Goal: Check status: Check status

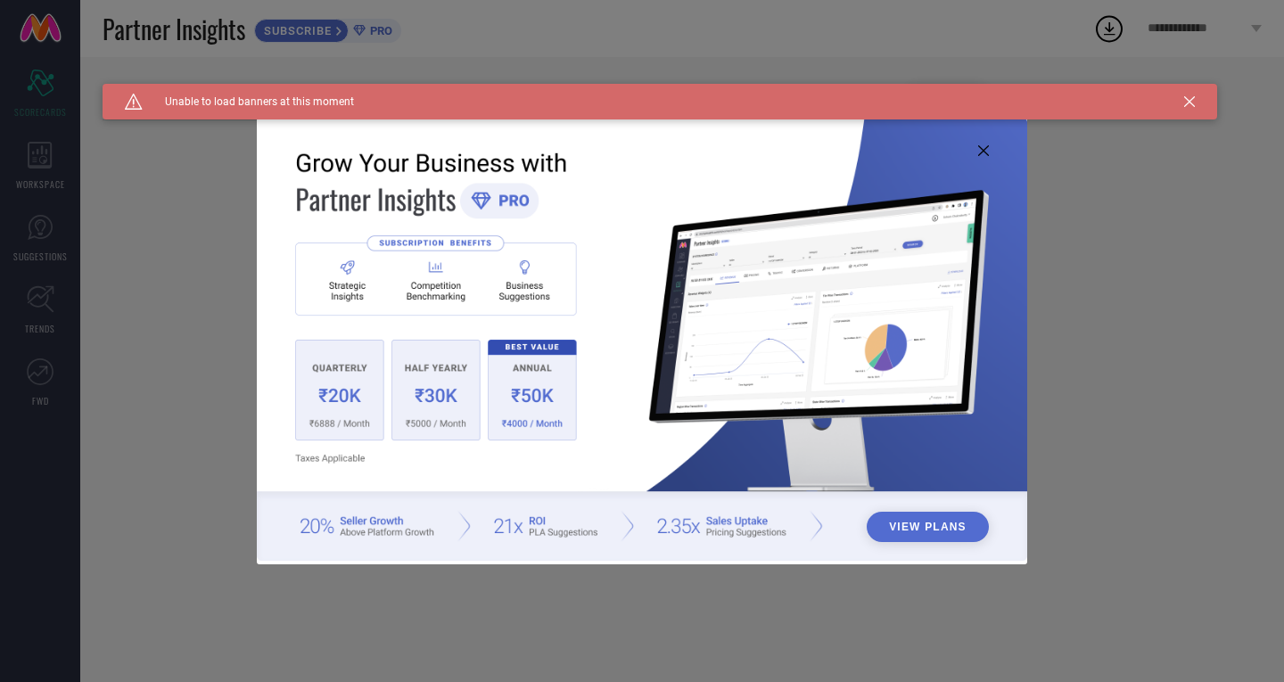
type input "All"
click at [975, 146] on img at bounding box center [642, 339] width 771 height 443
click at [984, 156] on img at bounding box center [642, 339] width 771 height 443
click at [1192, 105] on icon at bounding box center [1189, 101] width 11 height 11
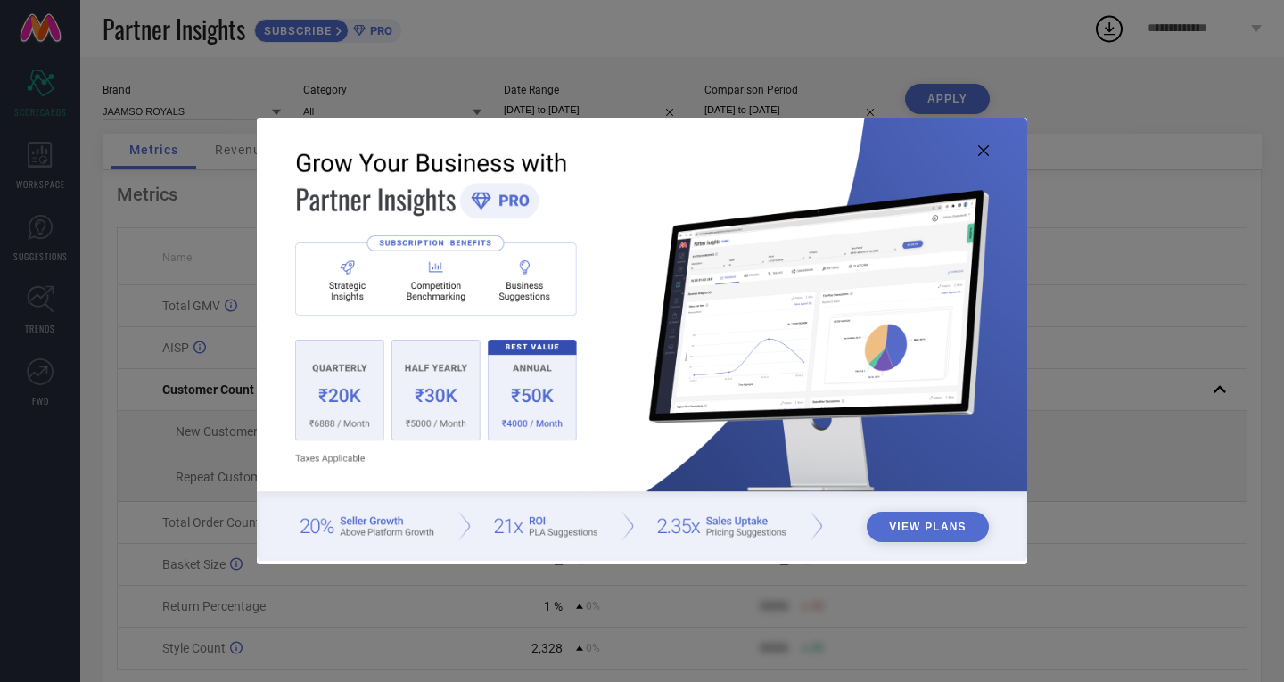
click at [990, 151] on img at bounding box center [642, 339] width 771 height 443
click at [979, 153] on icon at bounding box center [983, 150] width 11 height 11
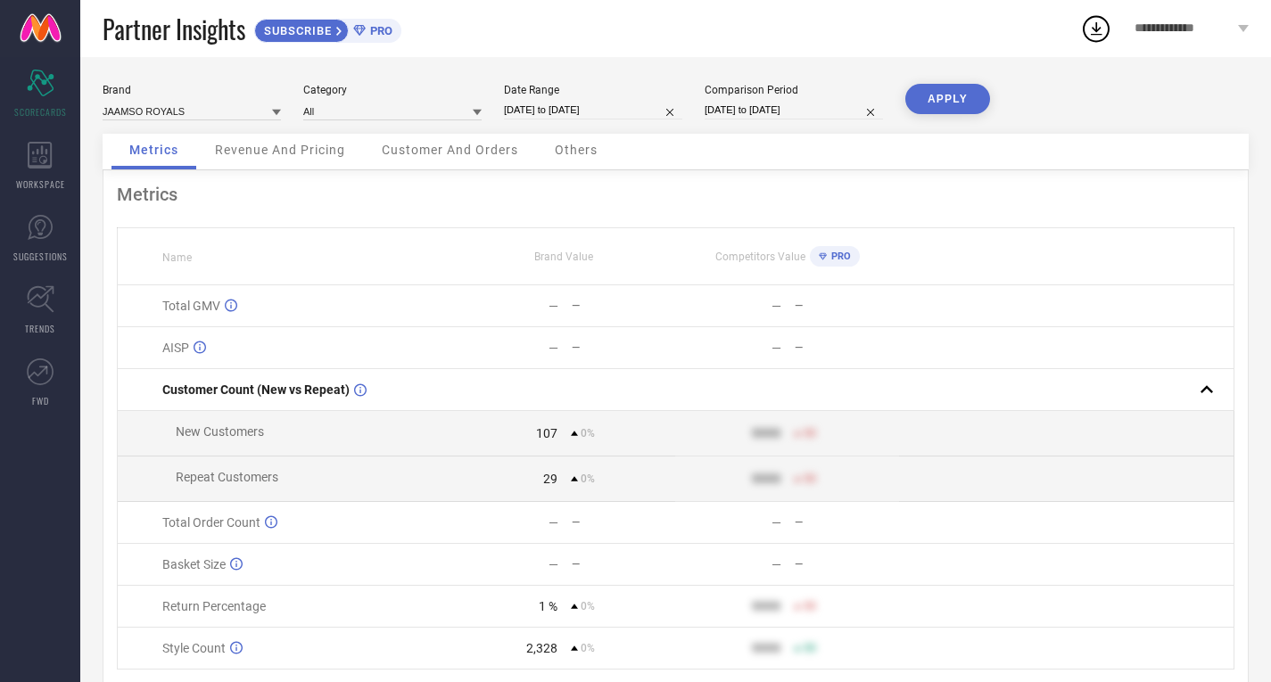
select select "8"
select select "2025"
select select "9"
select select "2025"
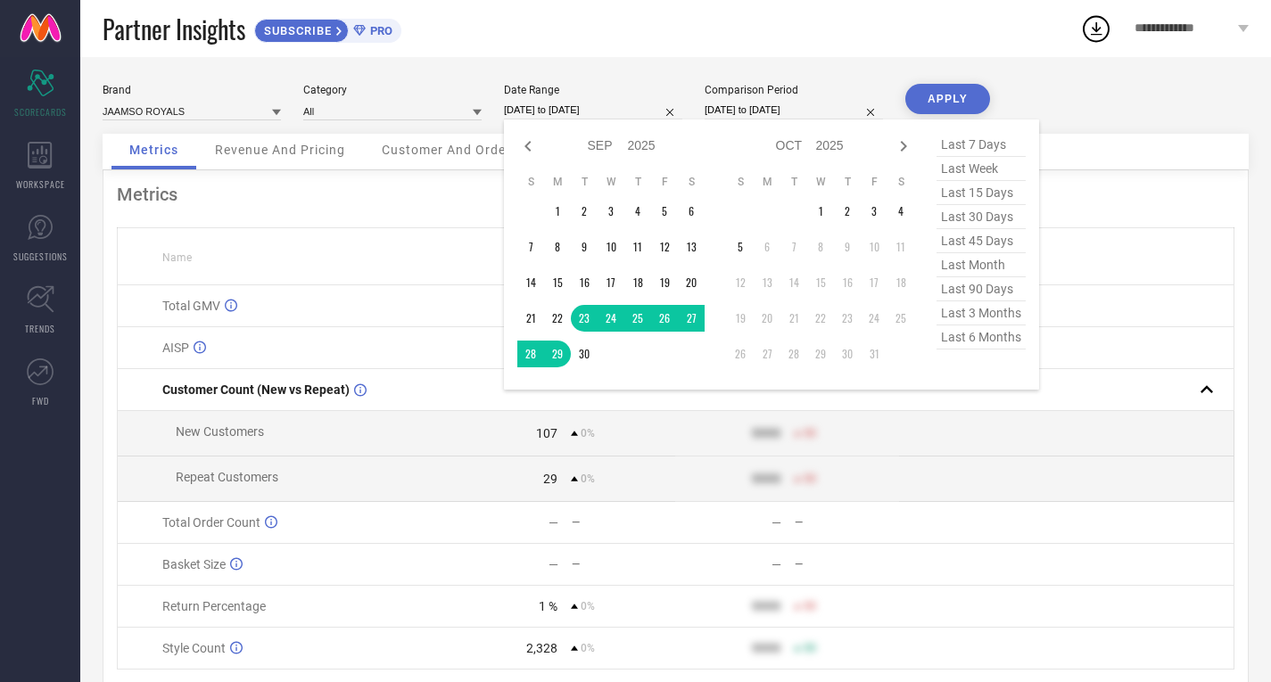
click at [606, 112] on input "23-09-2025 to 29-09-2025" at bounding box center [593, 110] width 178 height 19
click at [980, 139] on span "last 7 days" at bounding box center [980, 145] width 89 height 24
type input "[DATE] to [DATE]"
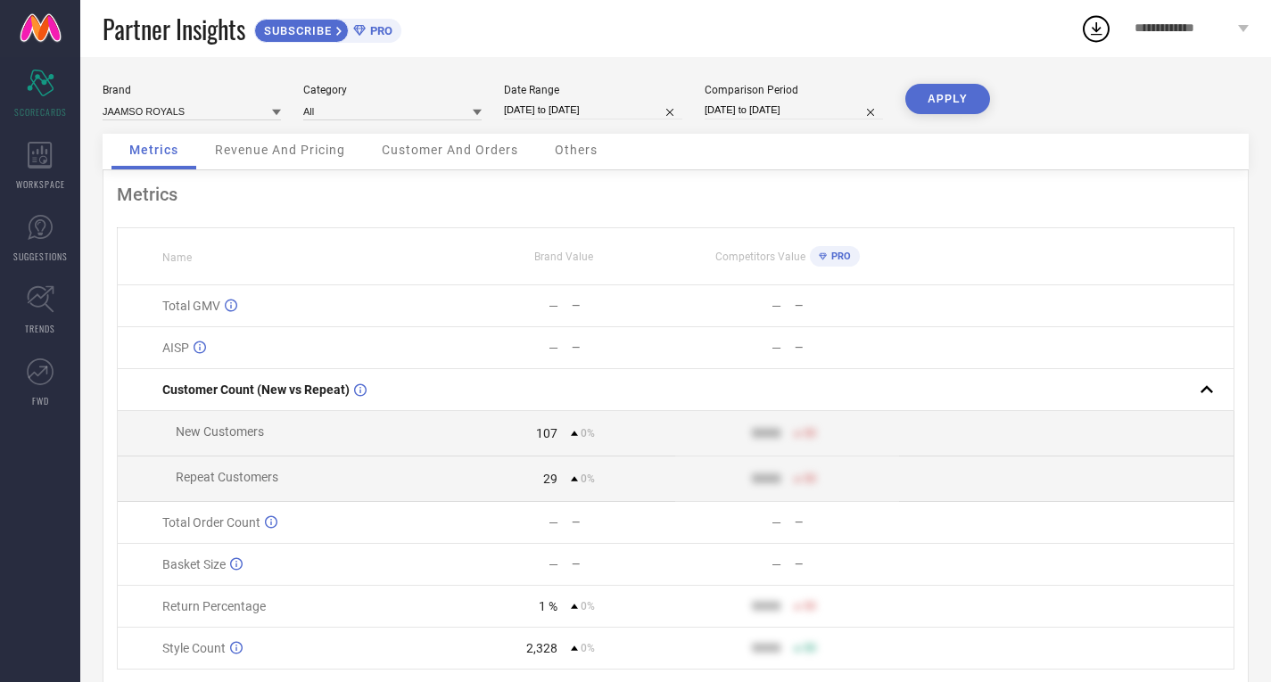
select select "8"
select select "2025"
select select "9"
select select "2025"
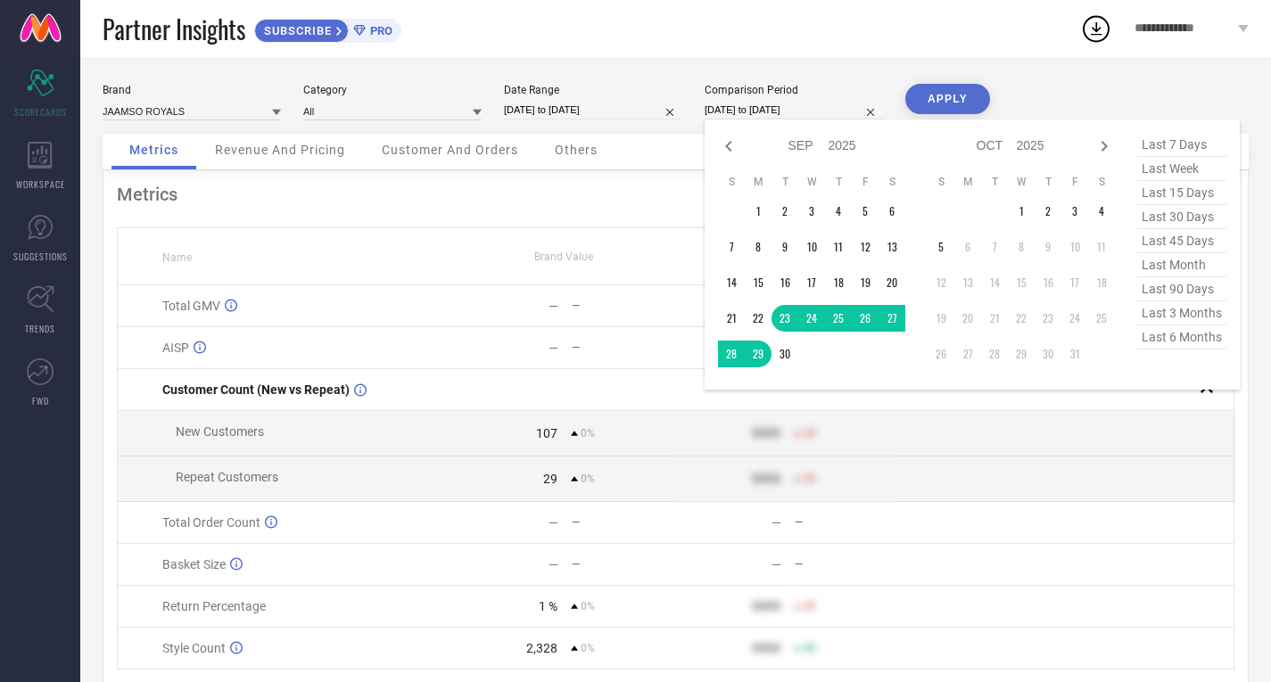
click at [792, 115] on input "23-09-2025 to 29-09-2025" at bounding box center [794, 110] width 178 height 19
click at [1159, 138] on span "last 7 days" at bounding box center [1181, 145] width 89 height 24
type input "[DATE] to [DATE]"
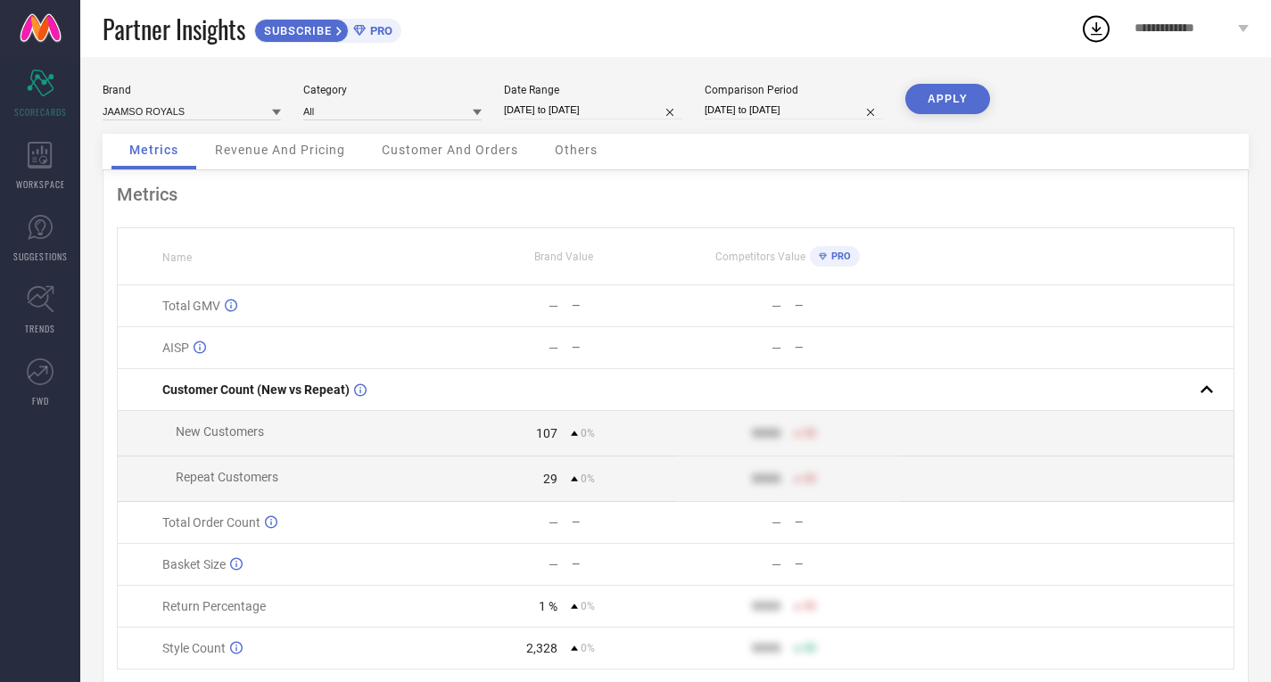
click at [942, 97] on button "APPLY" at bounding box center [947, 99] width 85 height 30
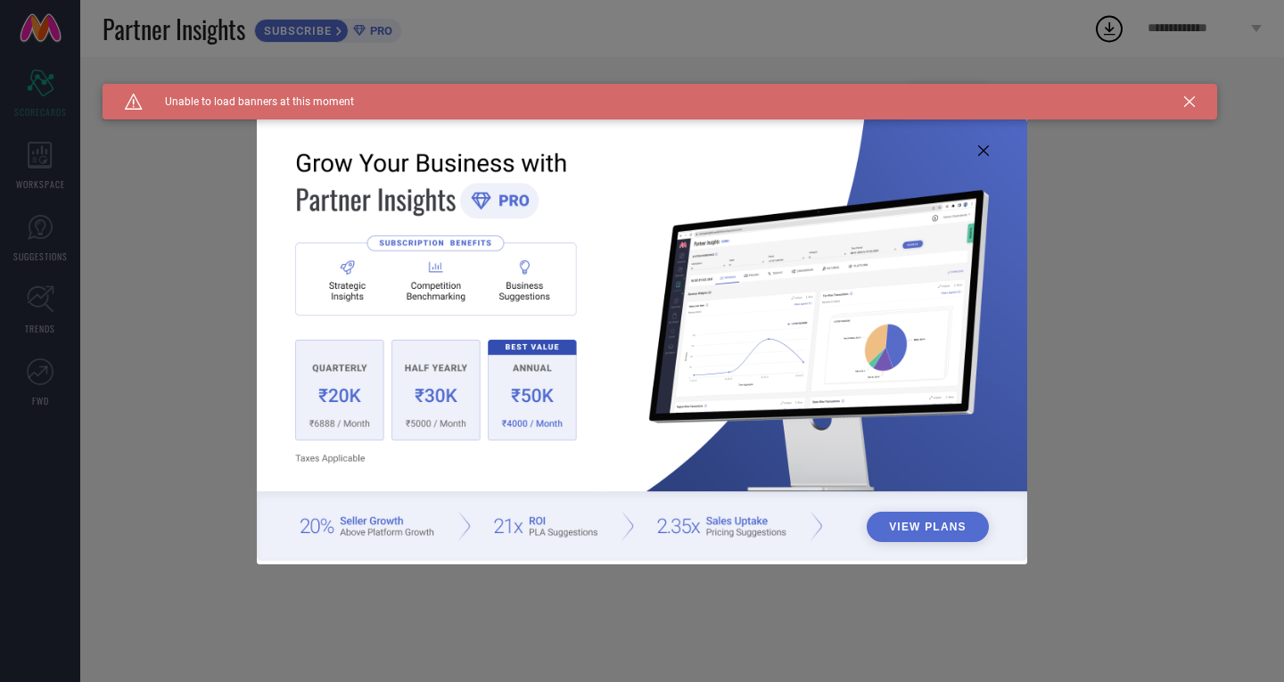
type input "All"
click at [990, 148] on img at bounding box center [642, 339] width 771 height 443
drag, startPoint x: 1185, startPoint y: 96, endPoint x: 1150, endPoint y: 111, distance: 38.8
click at [1191, 99] on icon at bounding box center [1189, 101] width 11 height 11
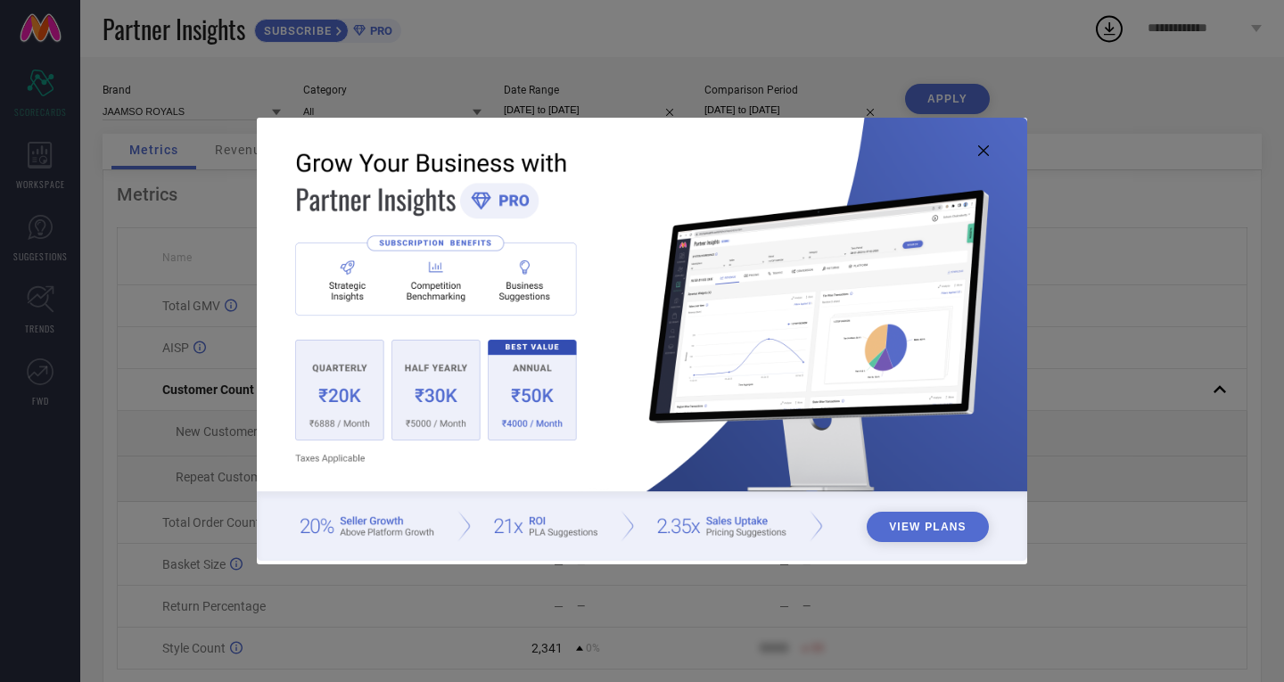
click at [980, 154] on icon at bounding box center [983, 150] width 11 height 11
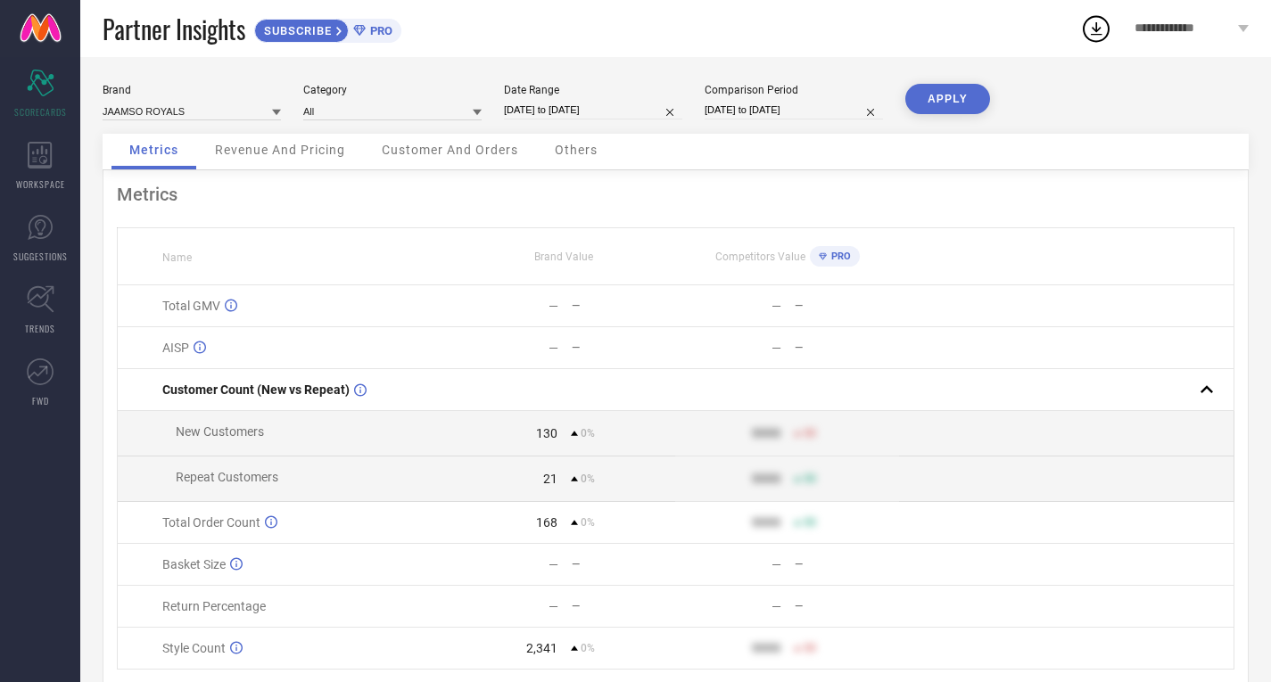
select select "8"
select select "2025"
select select "9"
select select "2025"
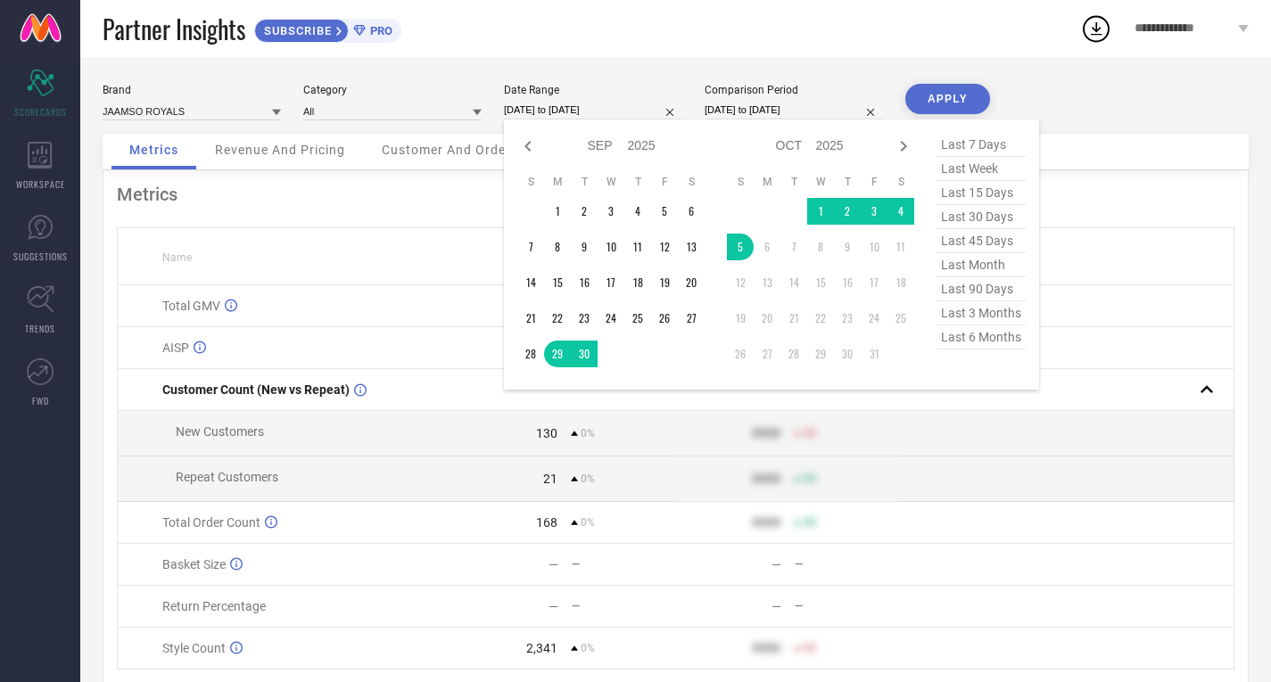
click at [585, 110] on input "[DATE] to [DATE]" at bounding box center [593, 110] width 178 height 19
click at [966, 140] on span "last 7 days" at bounding box center [980, 145] width 89 height 24
type input "[DATE] to [DATE]"
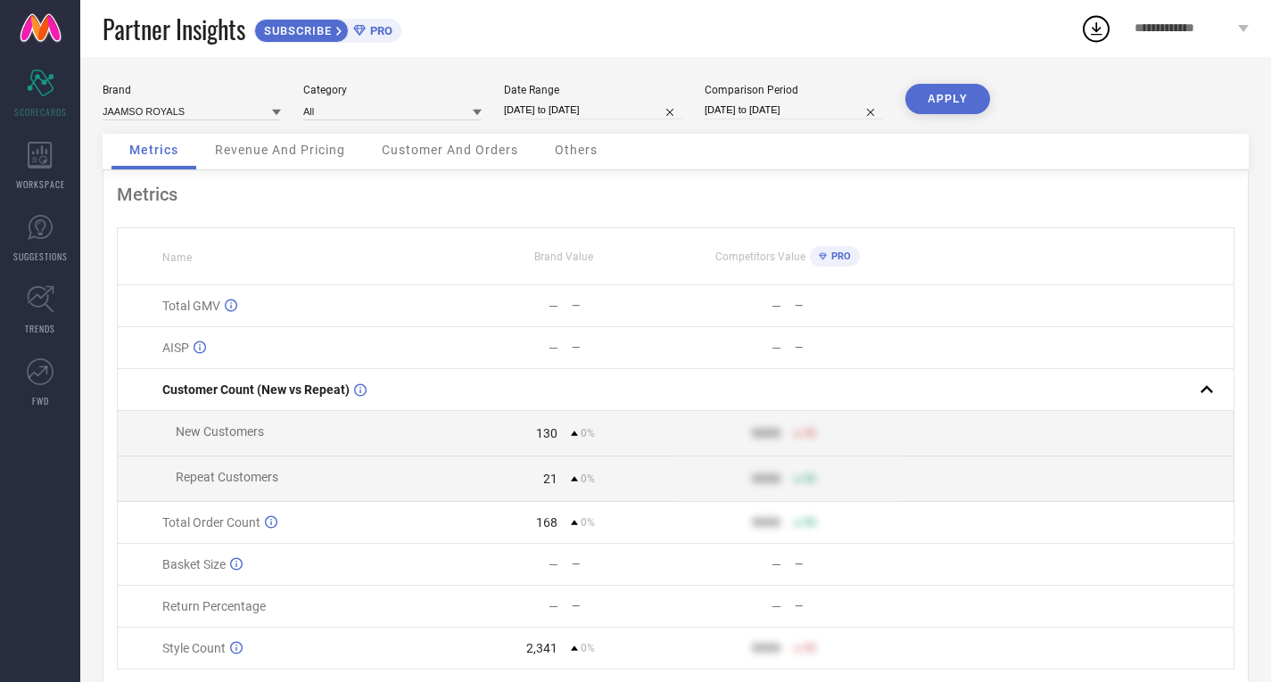
select select "8"
select select "2025"
select select "9"
select select "2025"
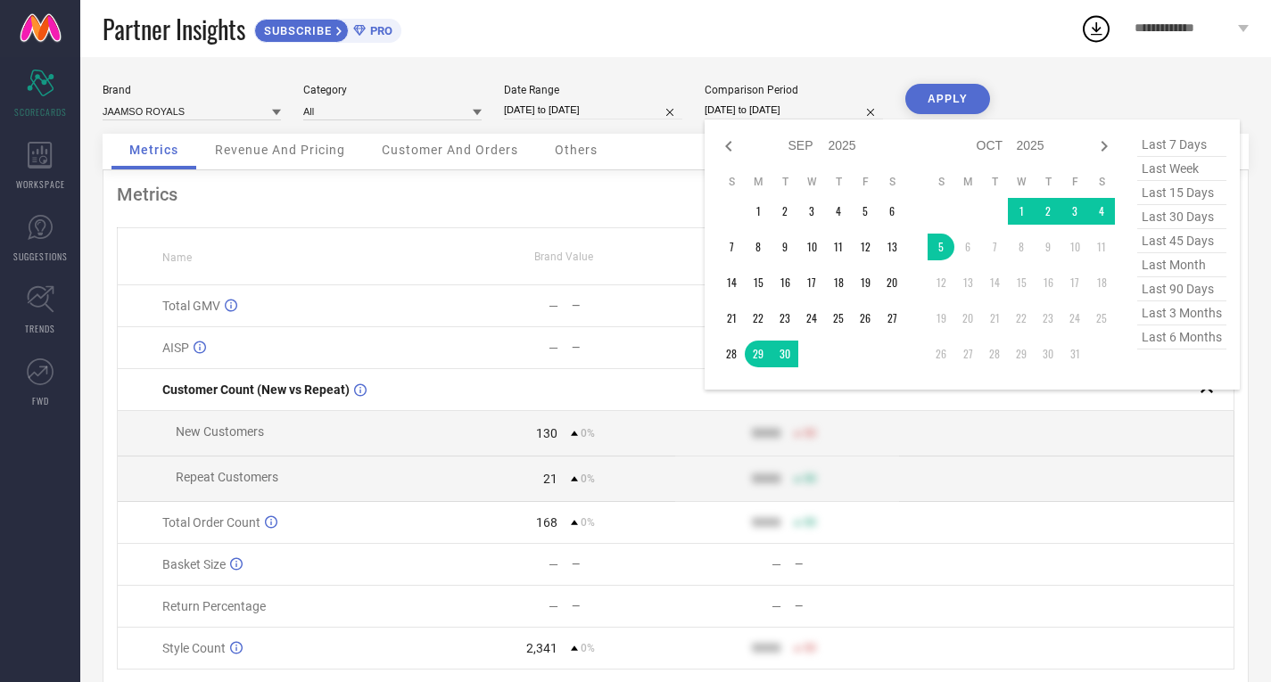
click at [796, 110] on input "[DATE] to [DATE]" at bounding box center [794, 110] width 178 height 19
click at [1173, 148] on span "last 7 days" at bounding box center [1181, 145] width 89 height 24
type input "[DATE] to [DATE]"
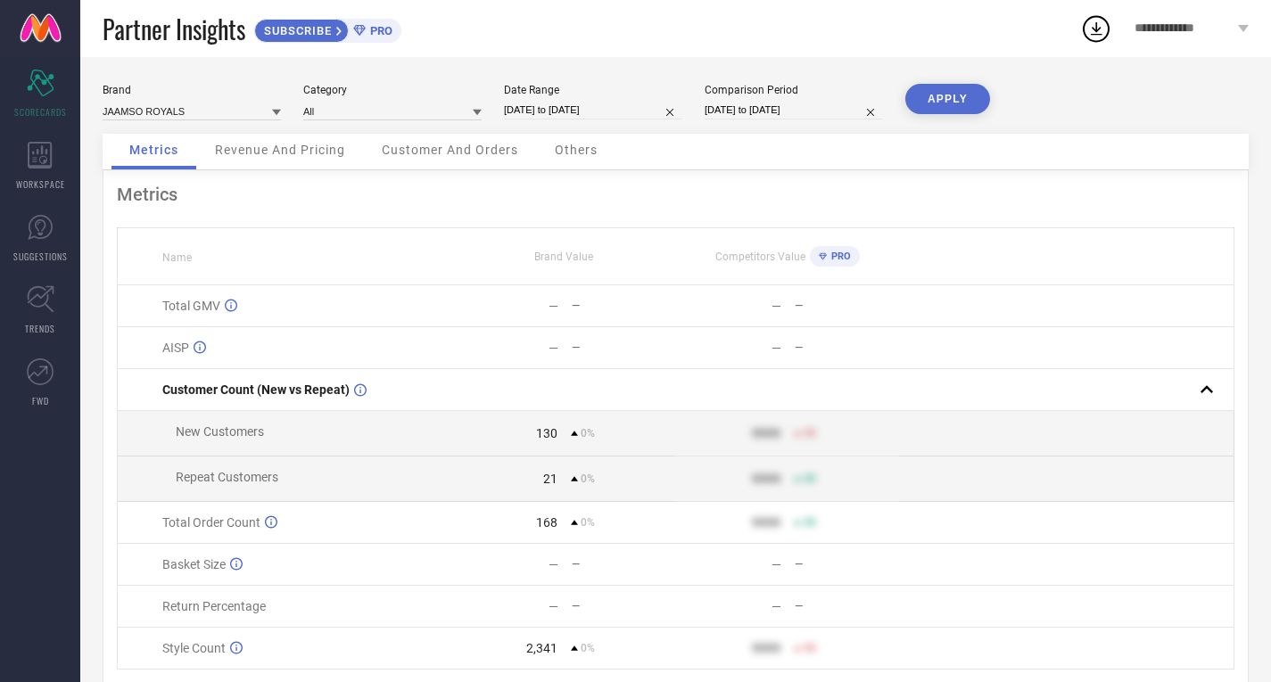
click at [974, 105] on button "APPLY" at bounding box center [947, 99] width 85 height 30
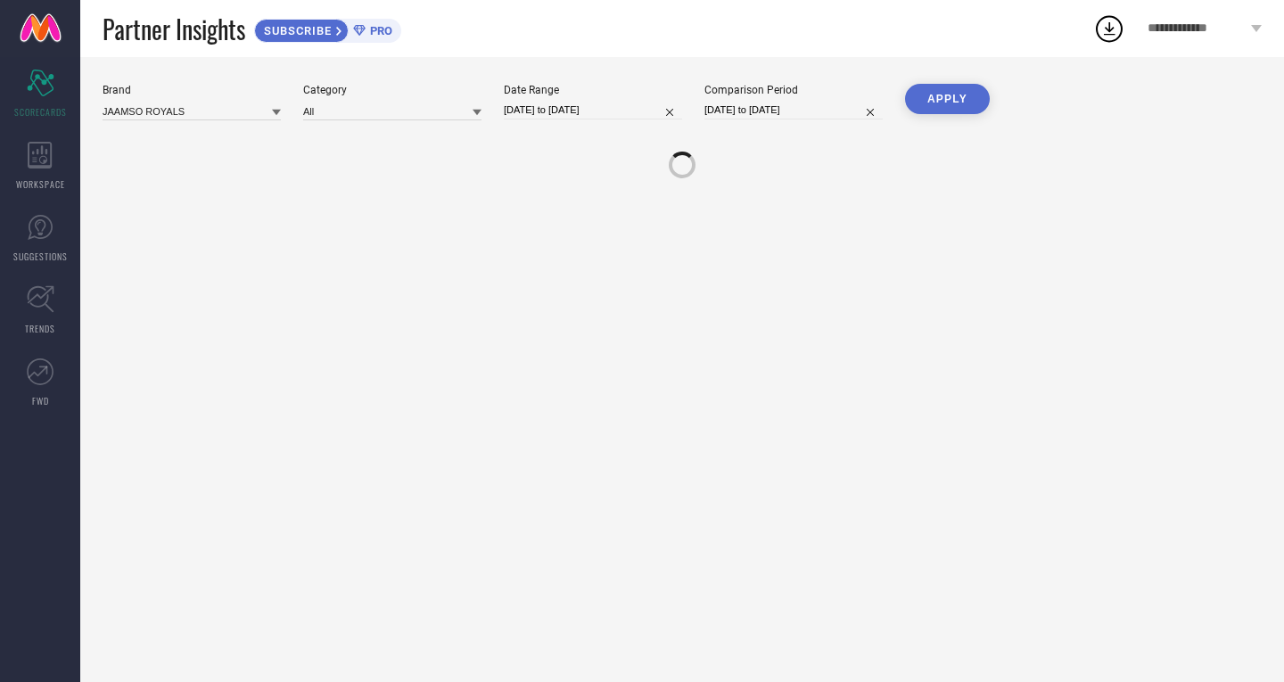
click at [957, 104] on button "APPLY" at bounding box center [947, 99] width 85 height 30
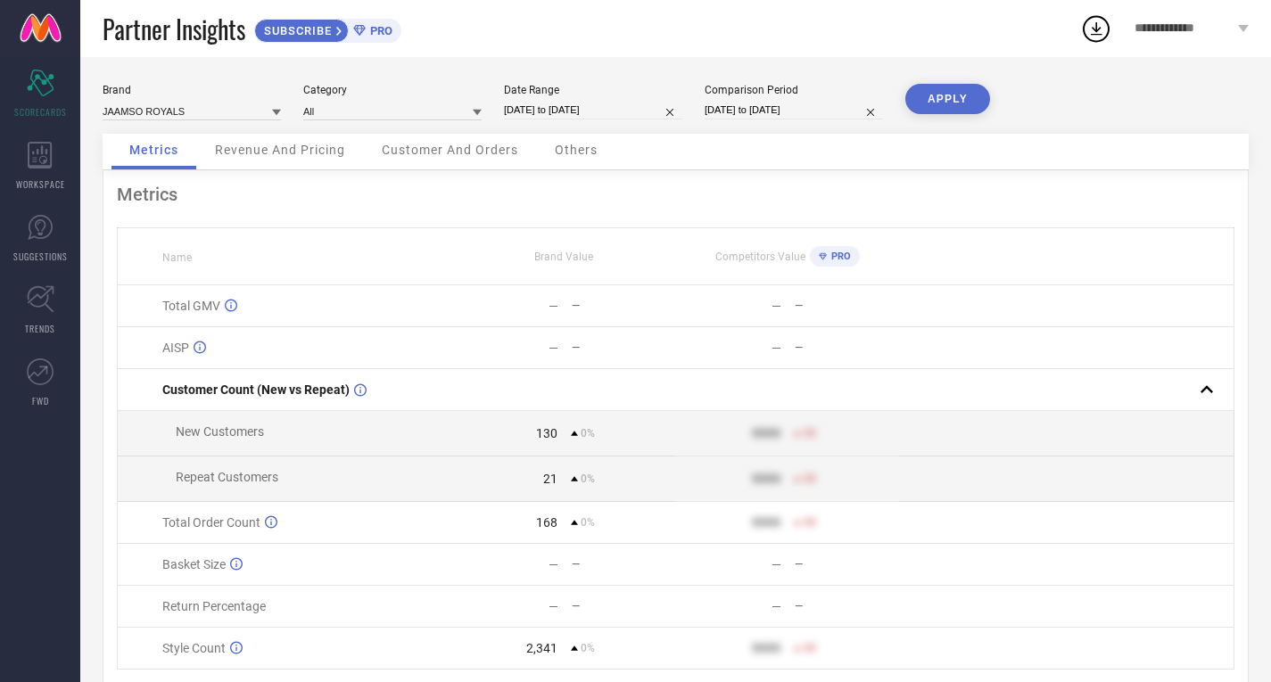
click at [950, 101] on button "APPLY" at bounding box center [947, 99] width 85 height 30
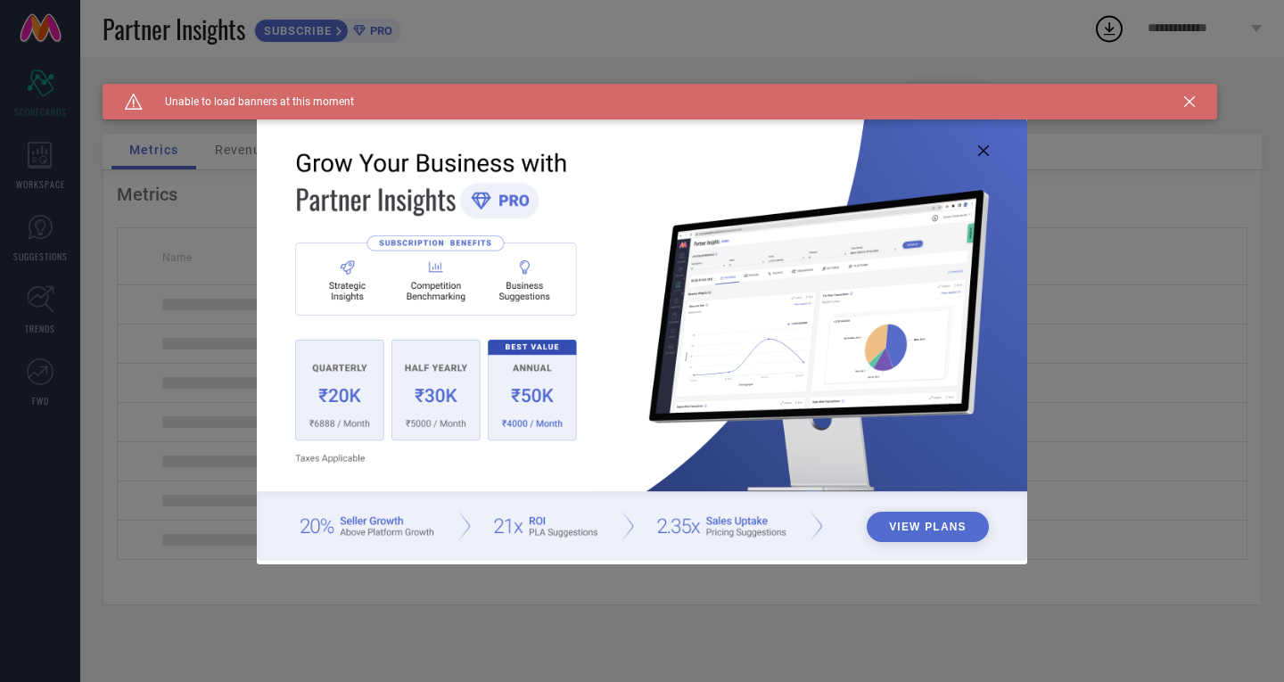
click at [1189, 100] on icon at bounding box center [1189, 101] width 11 height 11
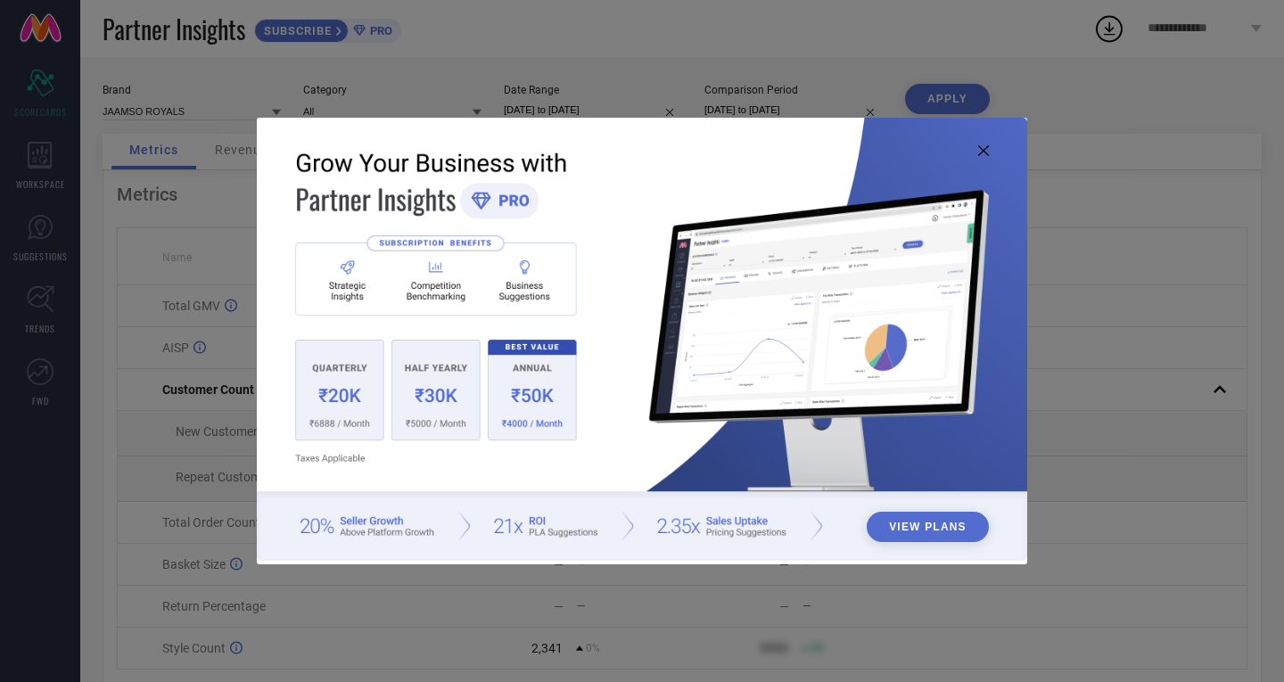
drag, startPoint x: 978, startPoint y: 151, endPoint x: 947, endPoint y: 151, distance: 31.2
click at [978, 151] on icon at bounding box center [983, 150] width 11 height 11
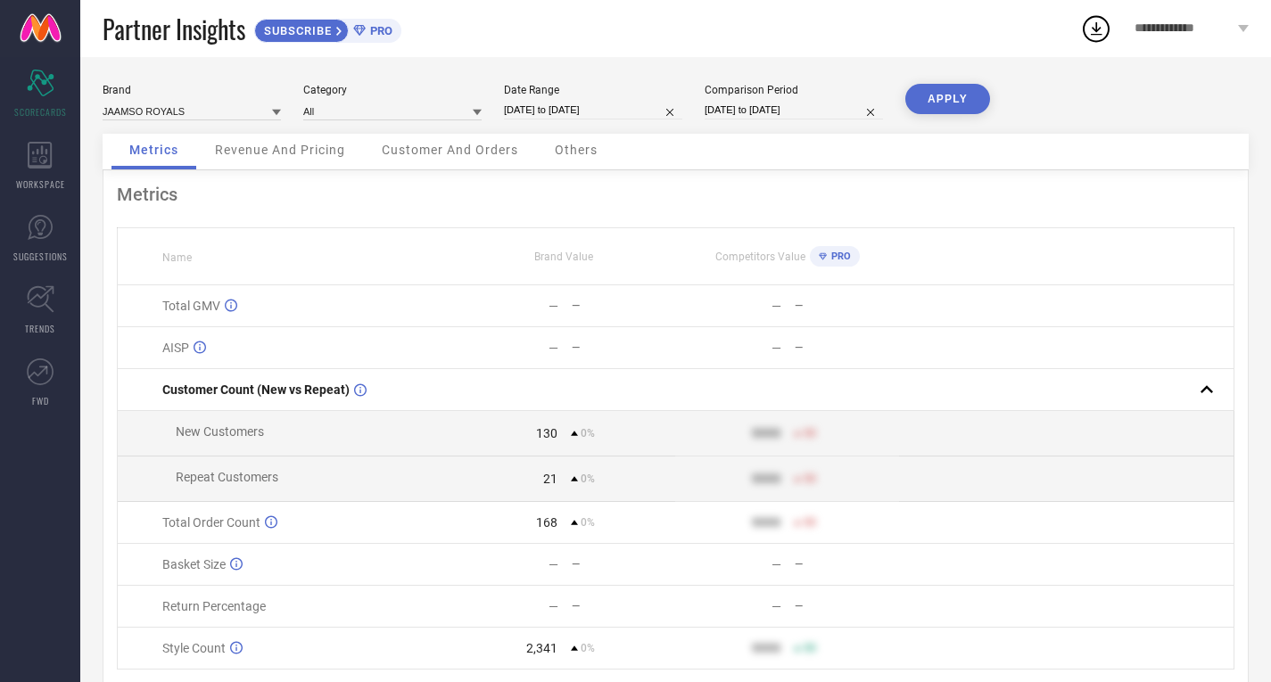
click at [546, 94] on div "Date Range" at bounding box center [593, 90] width 178 height 12
click at [588, 104] on input "[DATE] to [DATE]" at bounding box center [593, 110] width 178 height 19
select select "8"
select select "2025"
select select "9"
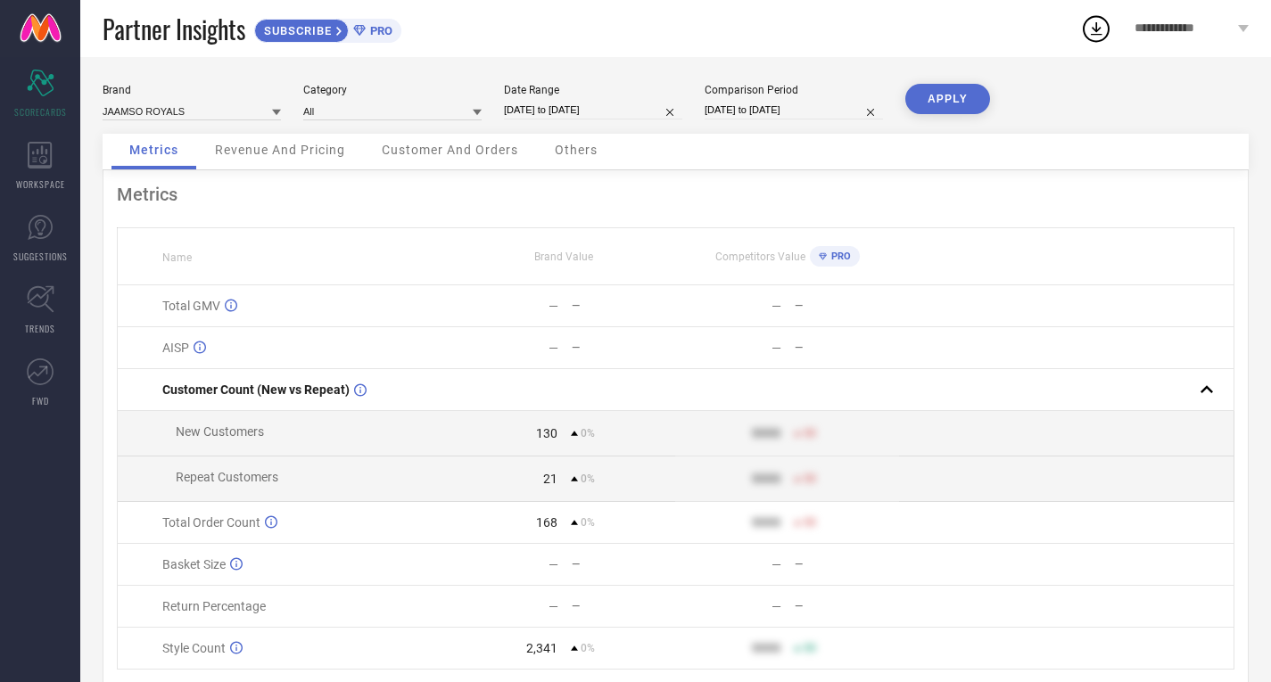
select select "2025"
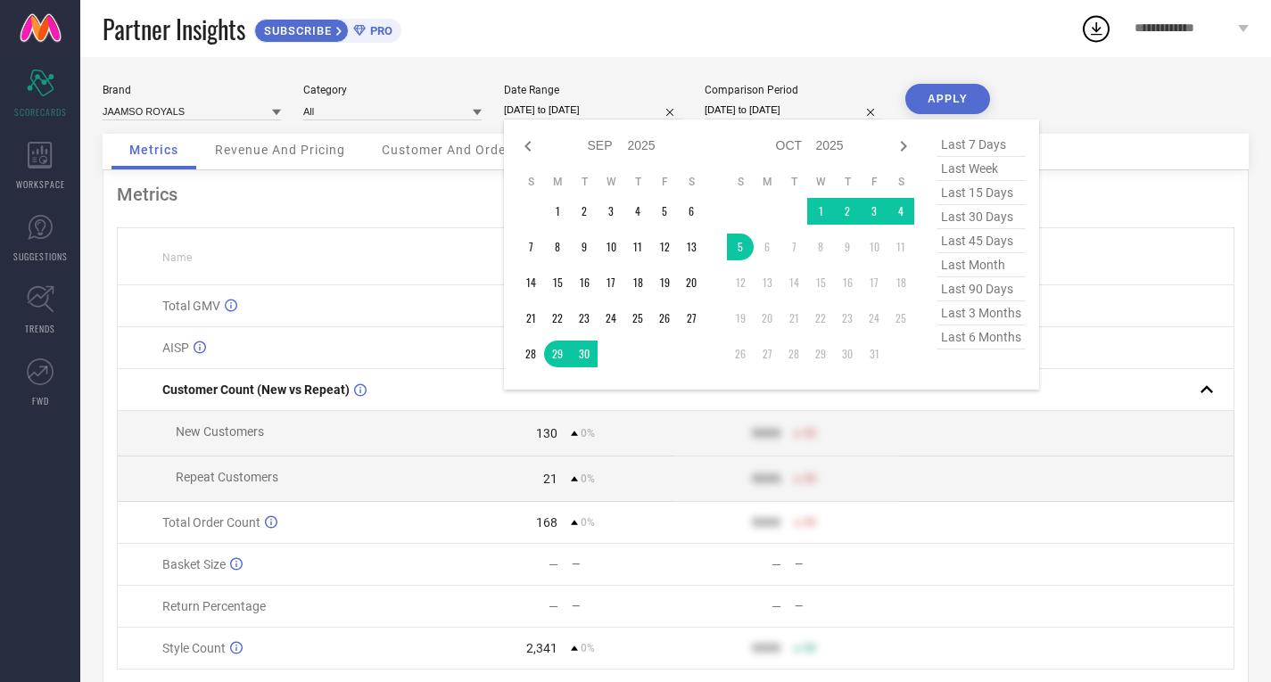
click at [974, 135] on span "last 7 days" at bounding box center [980, 145] width 89 height 24
type input "[DATE] to [DATE]"
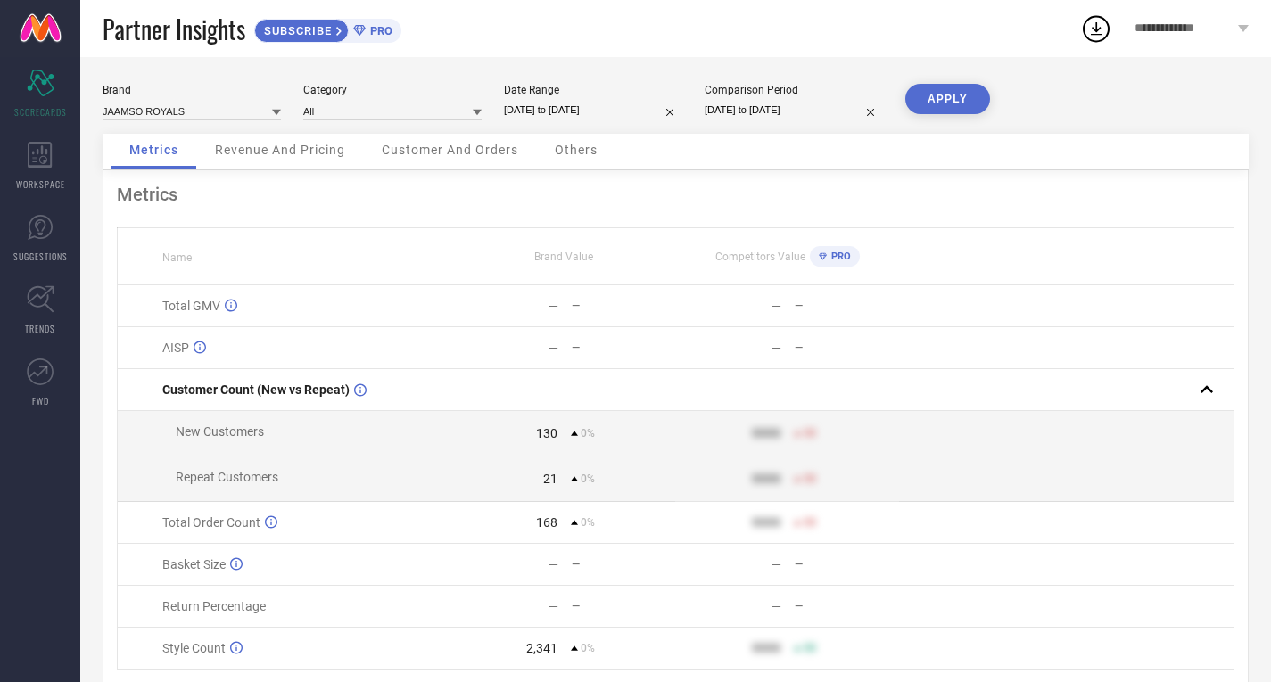
click at [823, 107] on input "[DATE] to [DATE]" at bounding box center [794, 110] width 178 height 19
select select "8"
select select "2025"
select select "9"
select select "2025"
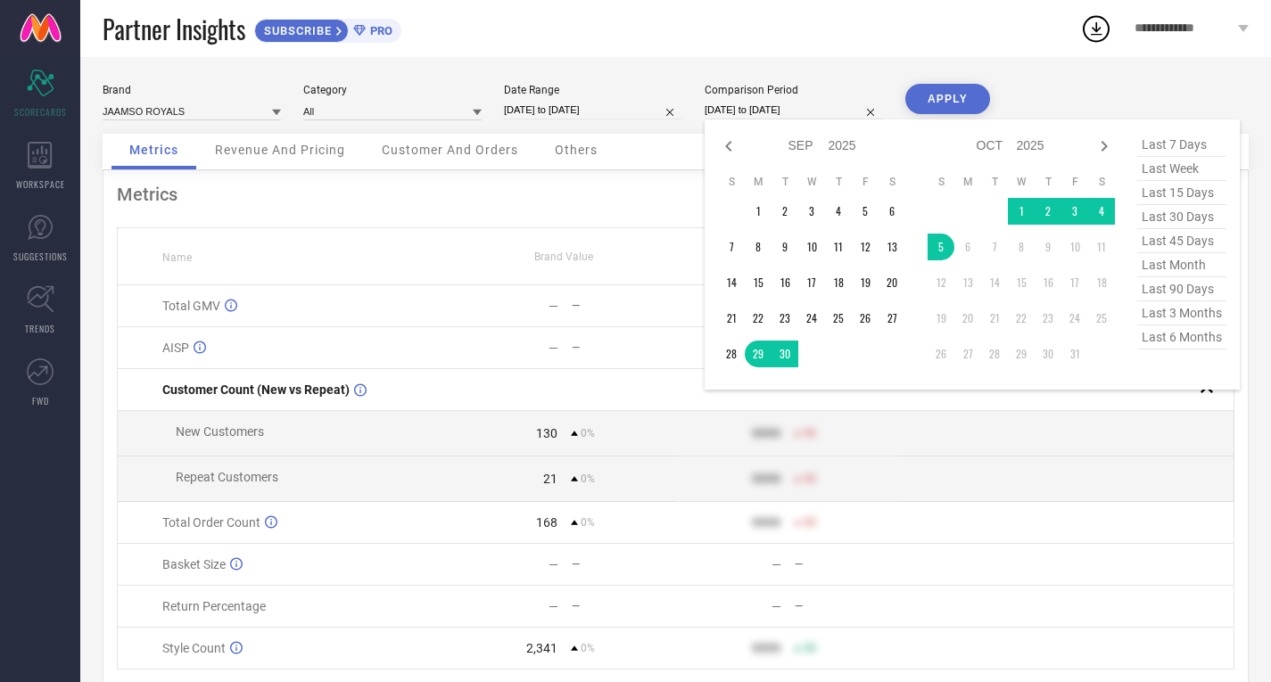
click at [1155, 138] on span "last 7 days" at bounding box center [1181, 145] width 89 height 24
type input "[DATE] to [DATE]"
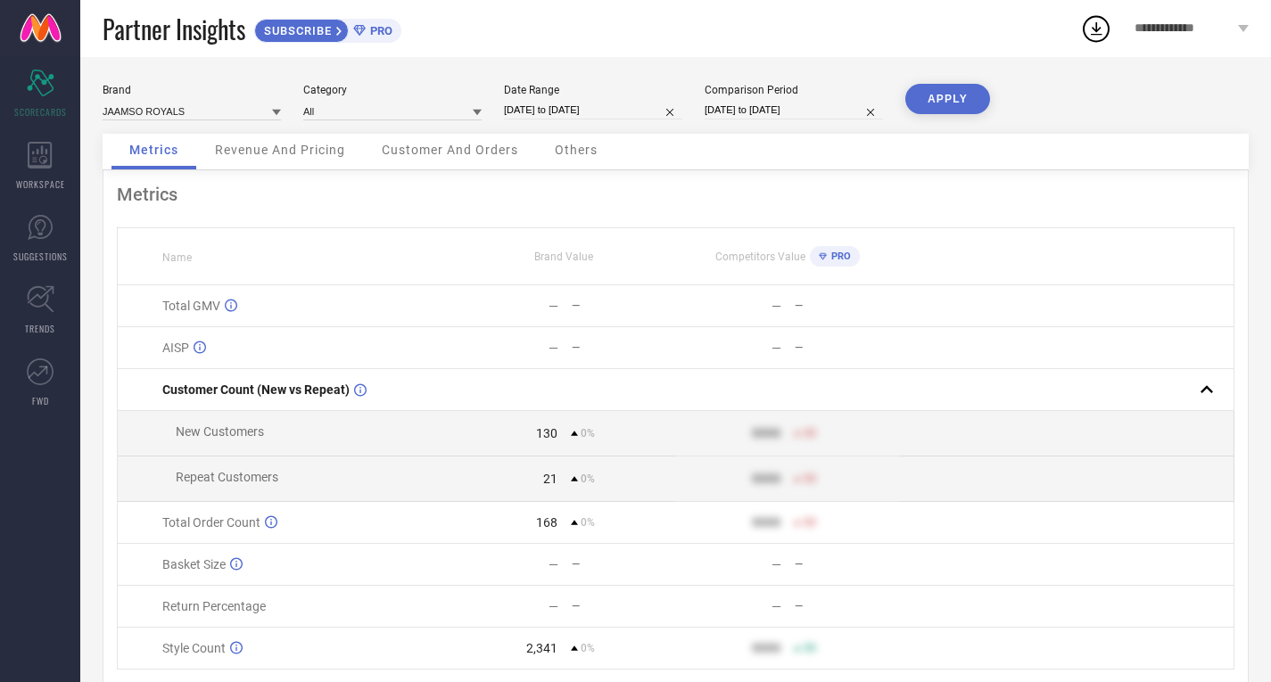
click at [953, 102] on button "APPLY" at bounding box center [947, 99] width 85 height 30
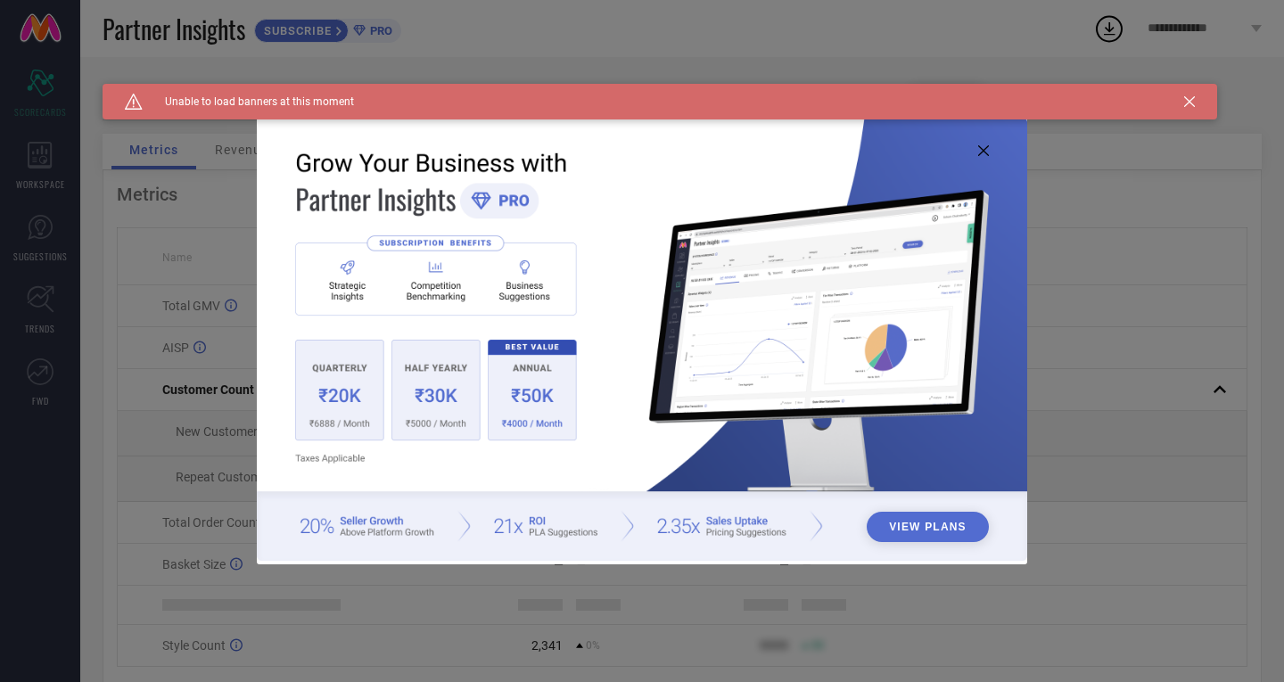
click at [1185, 103] on icon at bounding box center [1189, 101] width 11 height 11
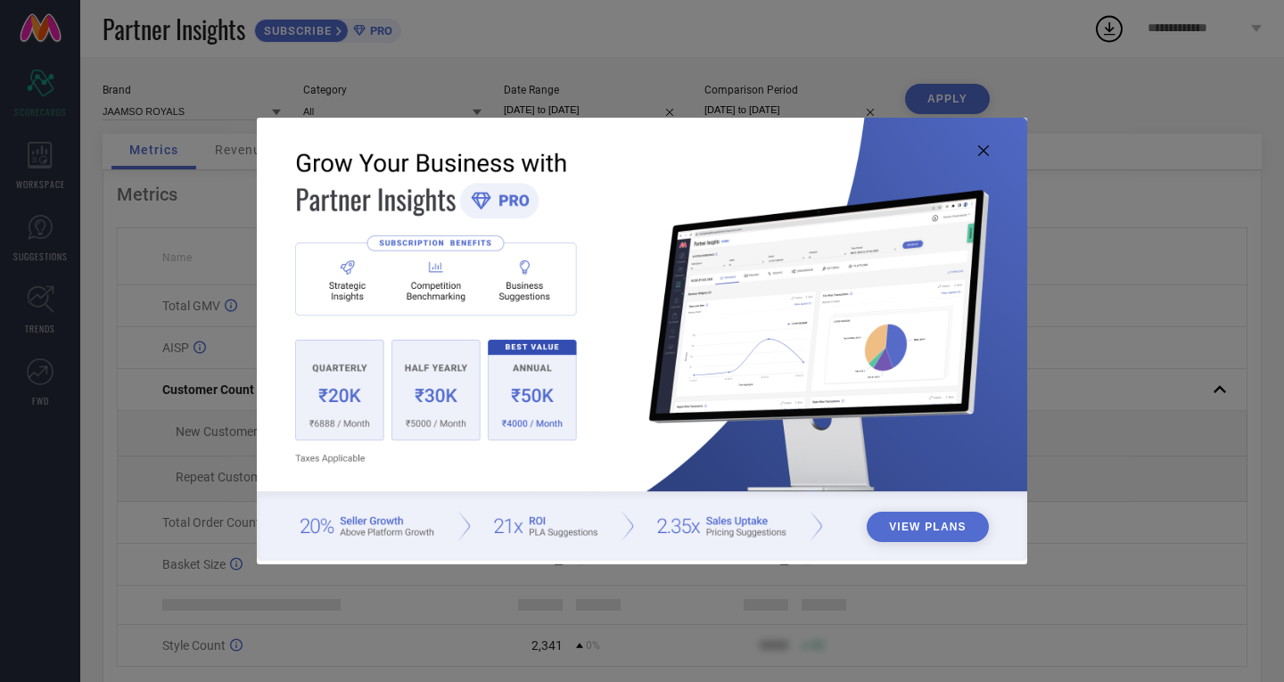
click at [975, 156] on img at bounding box center [642, 339] width 771 height 443
click at [985, 152] on icon at bounding box center [983, 150] width 11 height 11
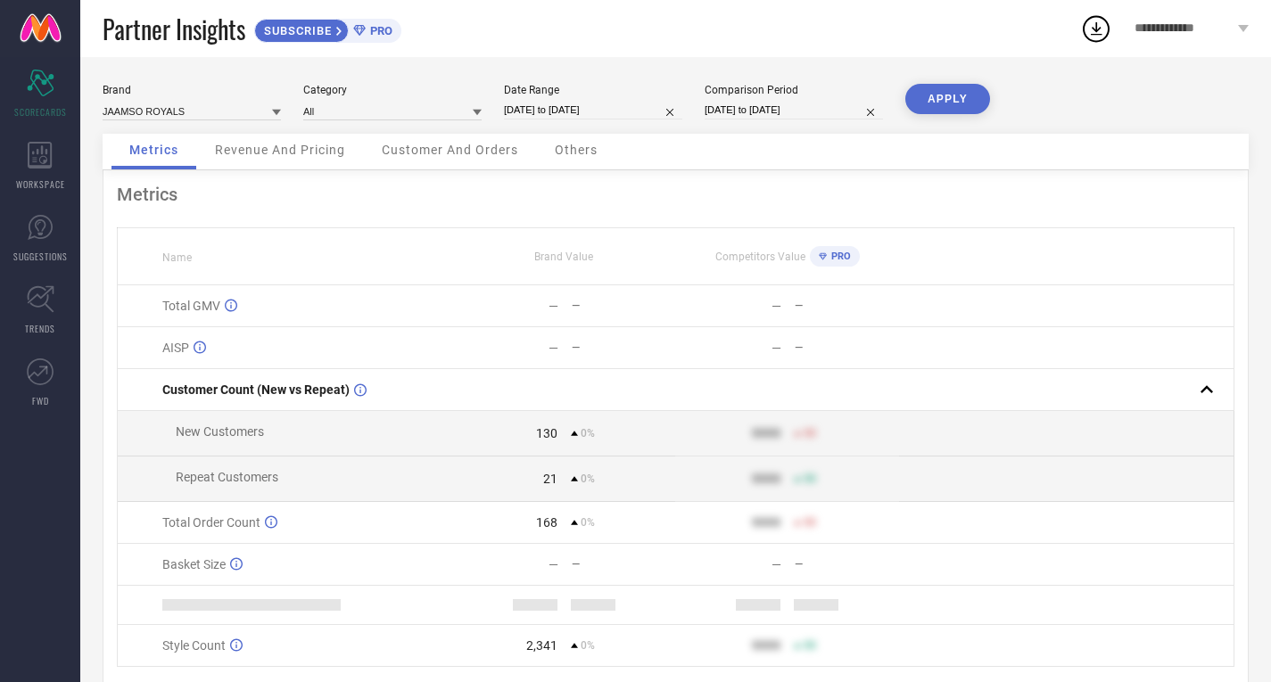
select select "8"
select select "2025"
select select "9"
select select "2025"
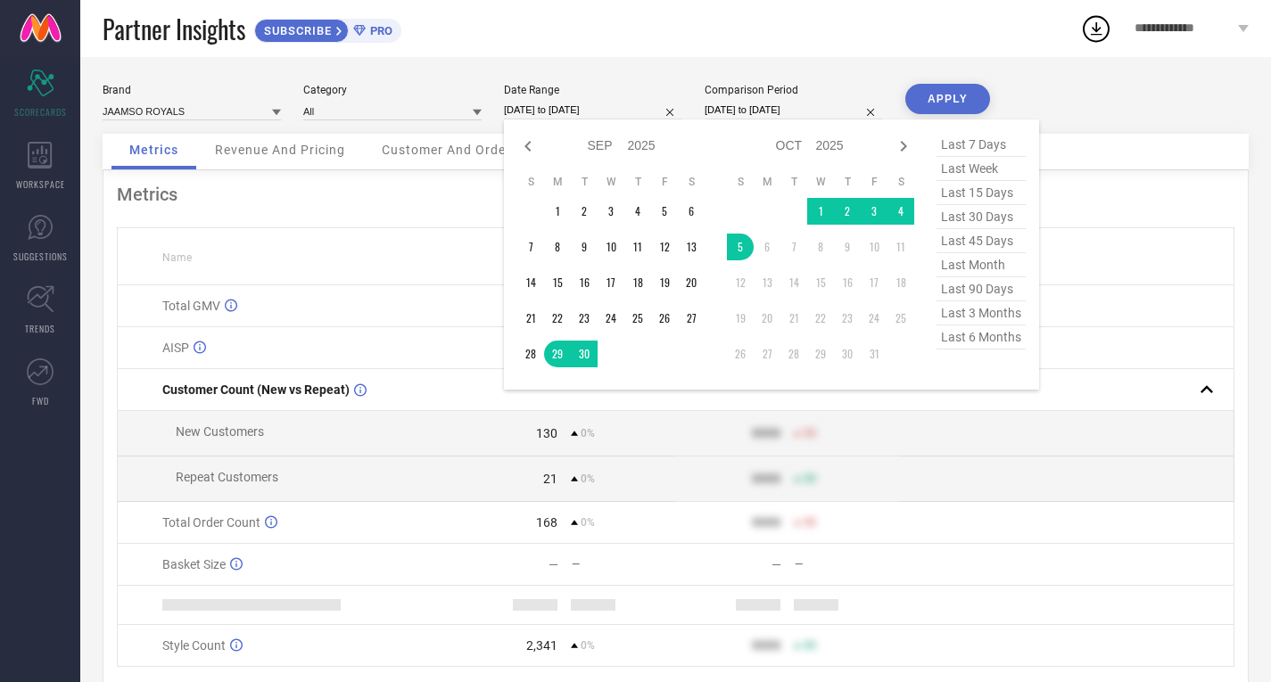
click at [574, 105] on input "[DATE] to [DATE]" at bounding box center [593, 110] width 178 height 19
click at [972, 147] on span "last 7 days" at bounding box center [980, 145] width 89 height 24
type input "[DATE] to [DATE]"
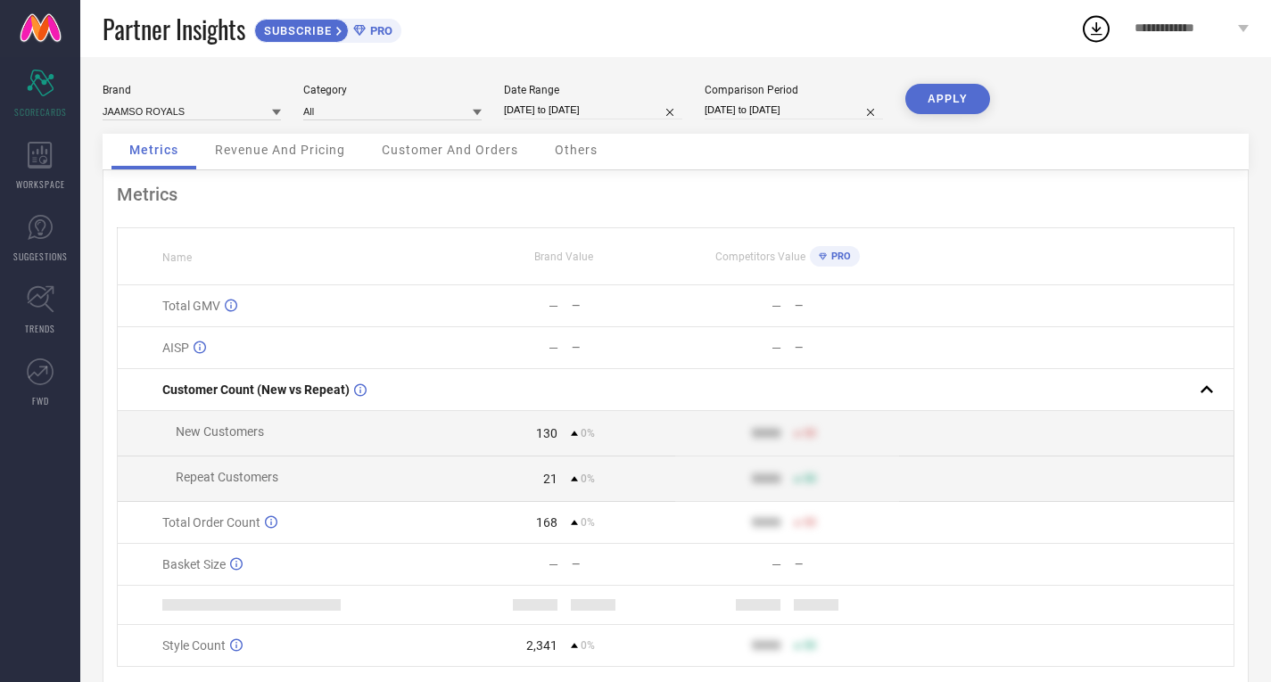
click at [801, 126] on div "Brand JAAMSO ROYALS Category All Date Range 29-09-2025 to 05-10-2025 Comparison…" at bounding box center [676, 109] width 1146 height 50
select select "8"
select select "2025"
select select "9"
select select "2025"
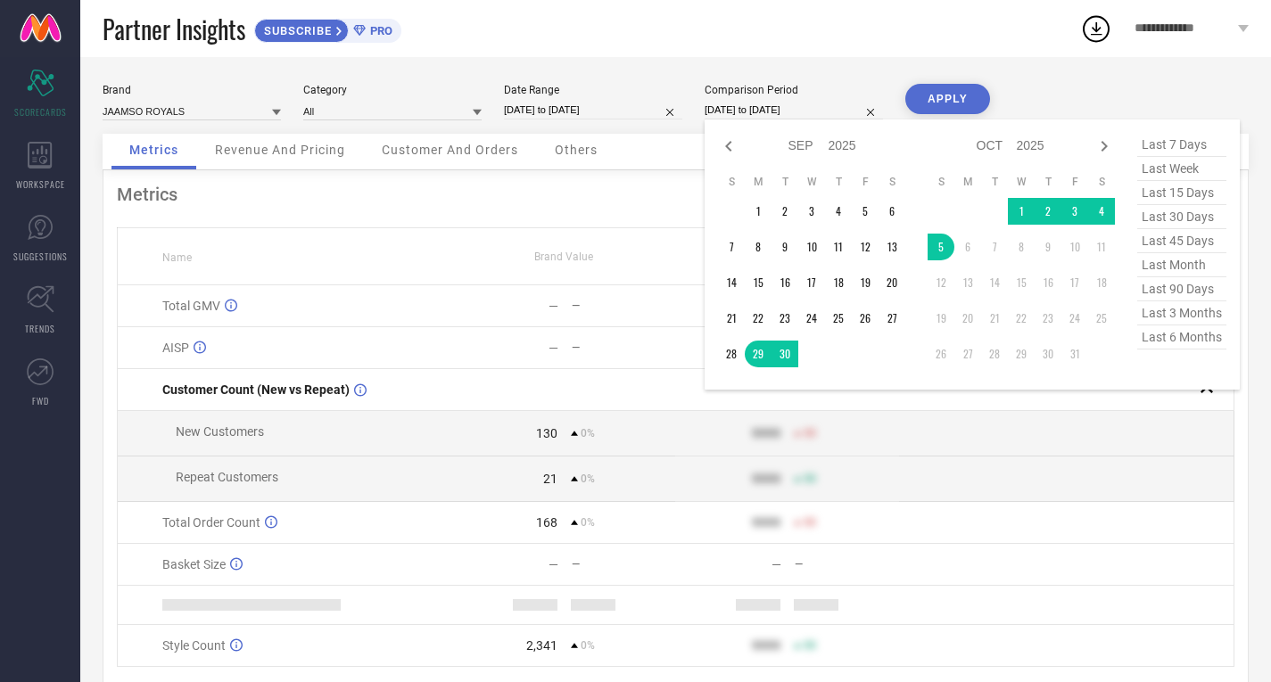
click at [802, 116] on input "[DATE] to [DATE]" at bounding box center [794, 110] width 178 height 19
click at [1167, 136] on span "last 7 days" at bounding box center [1181, 145] width 89 height 24
type input "[DATE] to [DATE]"
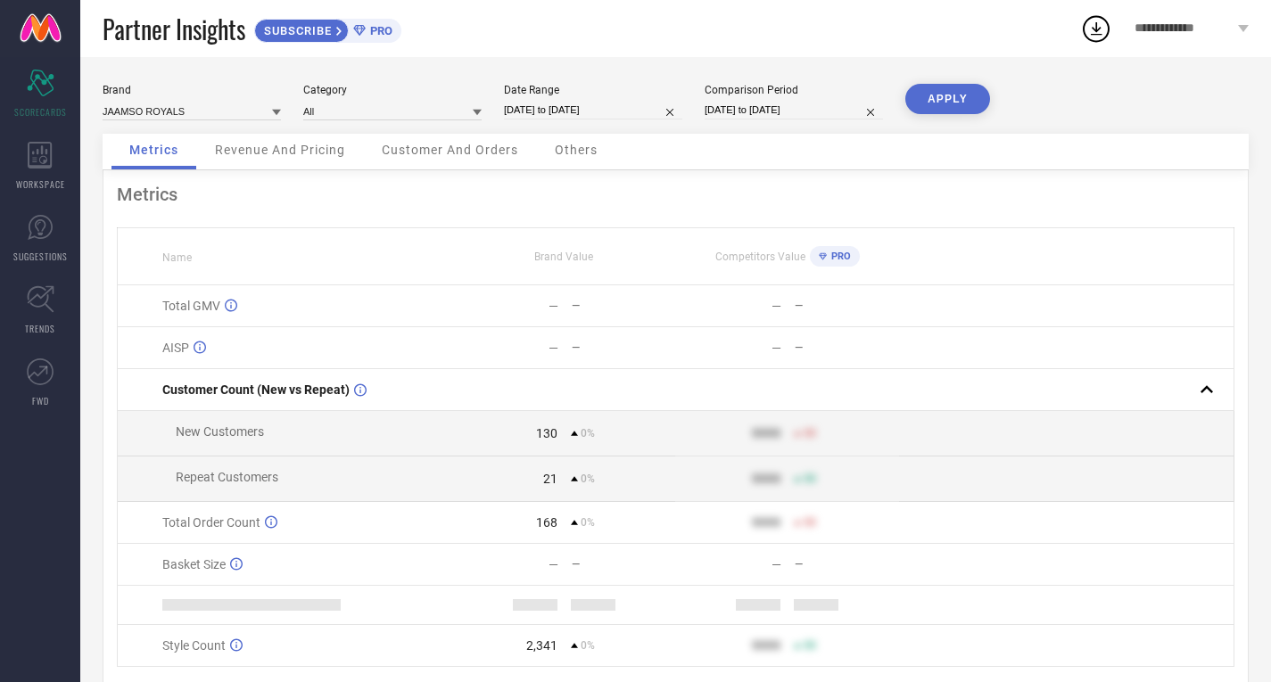
drag, startPoint x: 957, startPoint y: 95, endPoint x: 936, endPoint y: 95, distance: 20.5
click at [955, 95] on button "APPLY" at bounding box center [947, 99] width 85 height 30
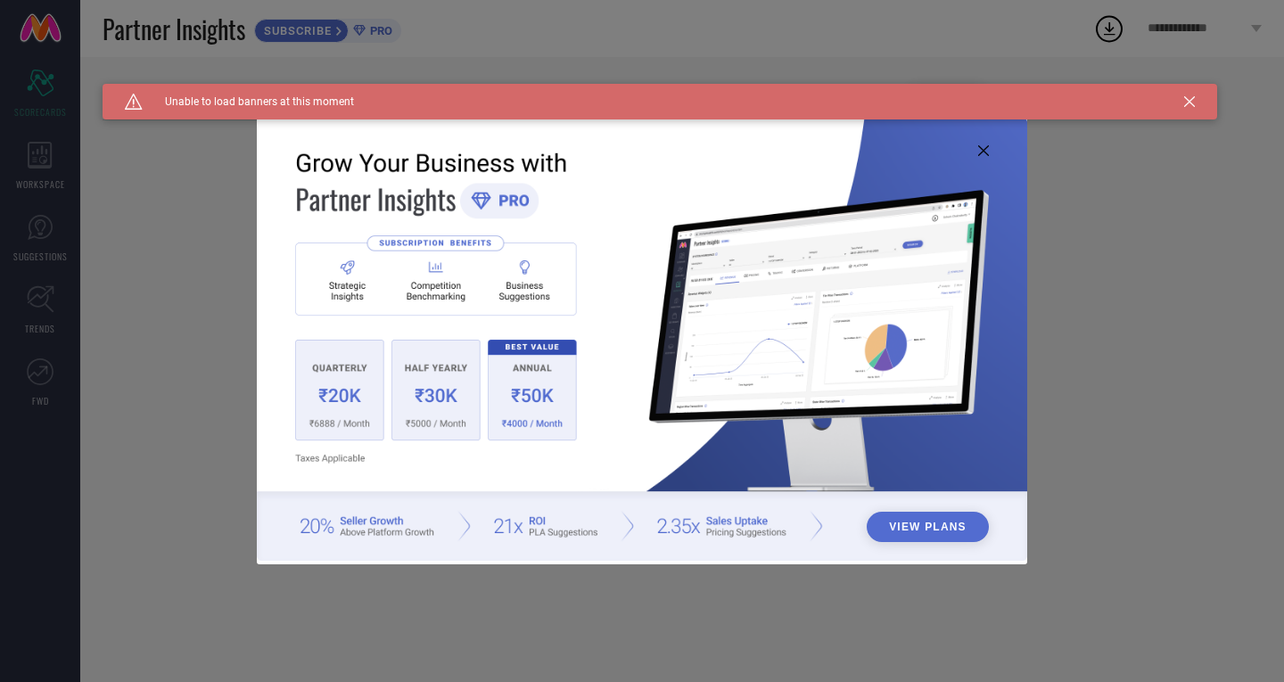
type input "All"
drag, startPoint x: 989, startPoint y: 153, endPoint x: 1002, endPoint y: 150, distance: 13.6
click at [989, 153] on img at bounding box center [642, 339] width 771 height 443
click at [1186, 96] on icon at bounding box center [1189, 101] width 11 height 11
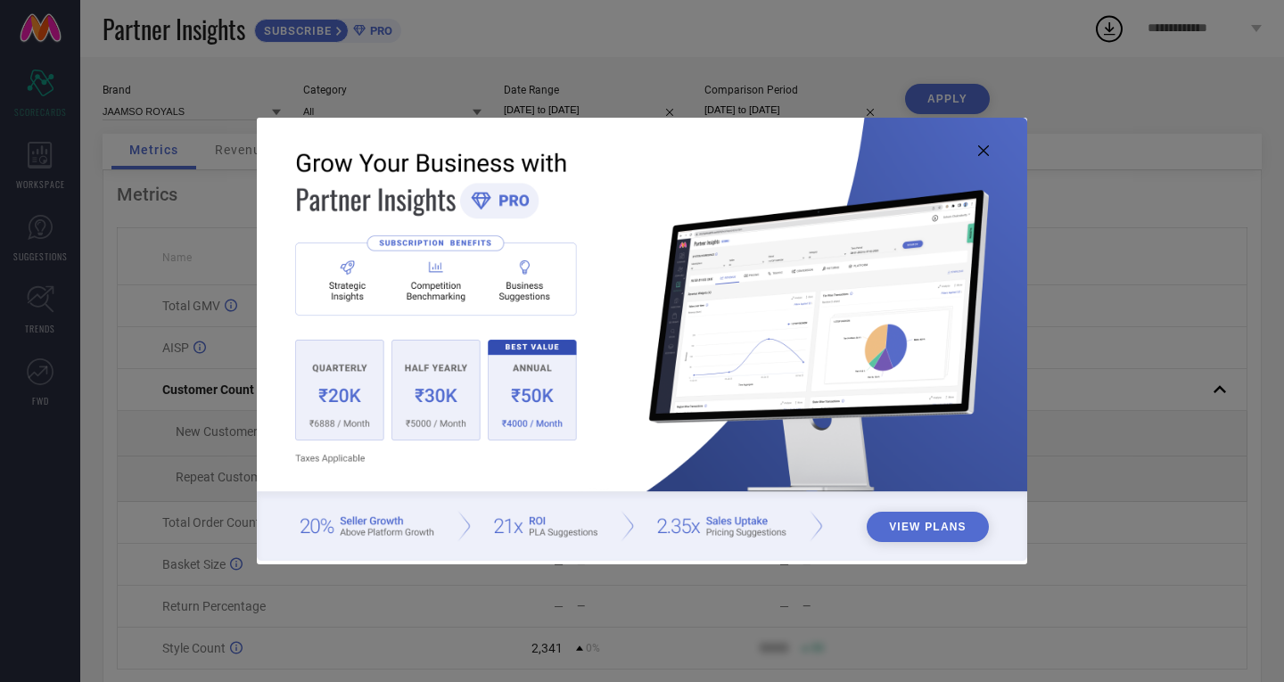
click at [981, 142] on img at bounding box center [642, 339] width 771 height 443
click at [983, 152] on icon at bounding box center [983, 150] width 11 height 11
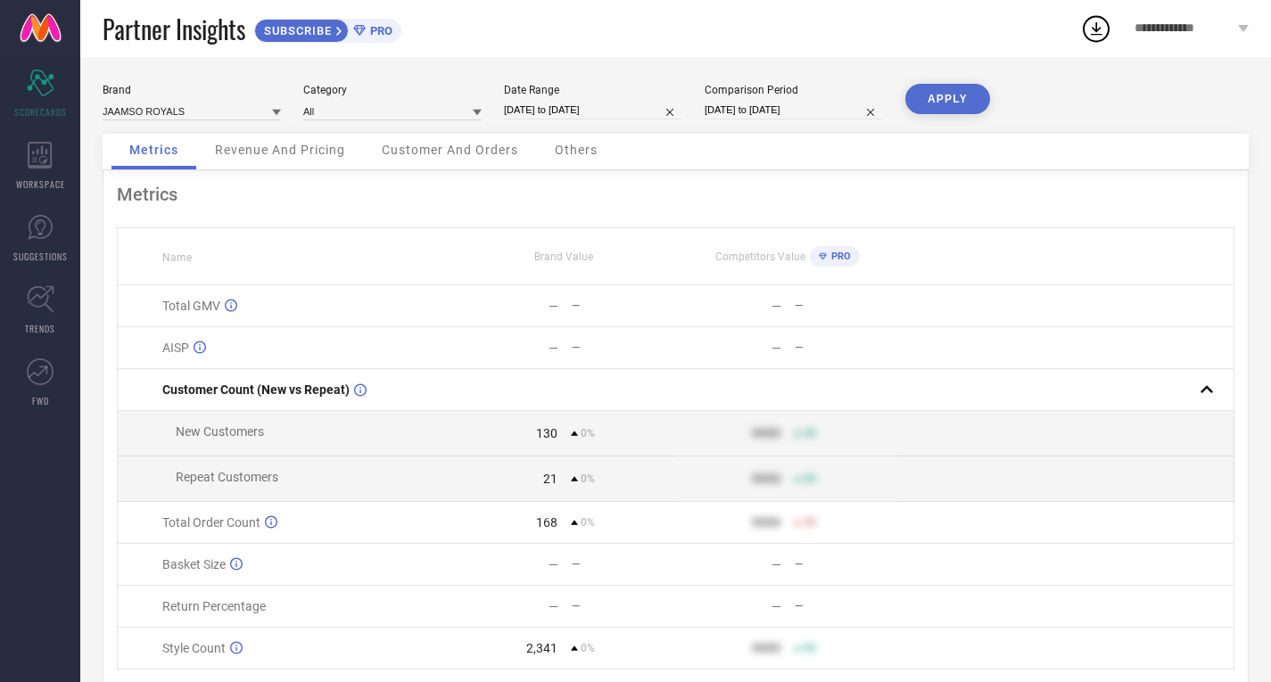
drag, startPoint x: 612, startPoint y: 105, endPoint x: 624, endPoint y: 111, distance: 14.0
click at [611, 107] on input "[DATE] to [DATE]" at bounding box center [593, 110] width 178 height 19
select select "8"
select select "2025"
select select "9"
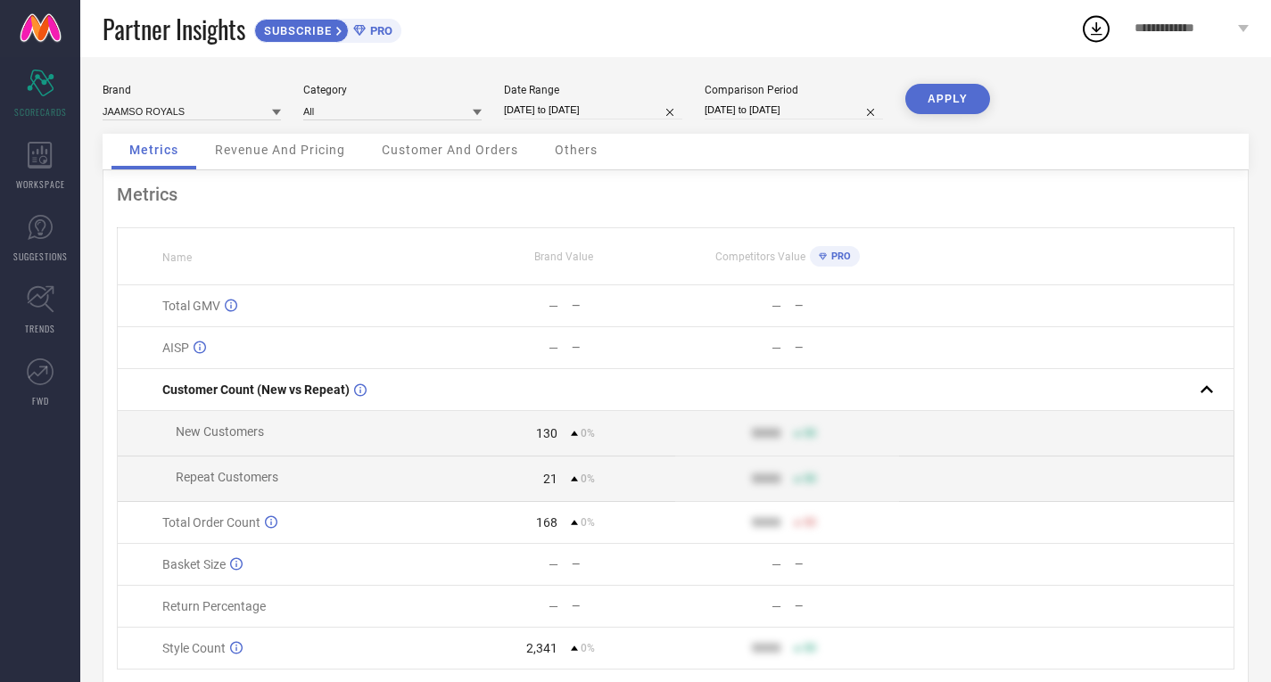
select select "2025"
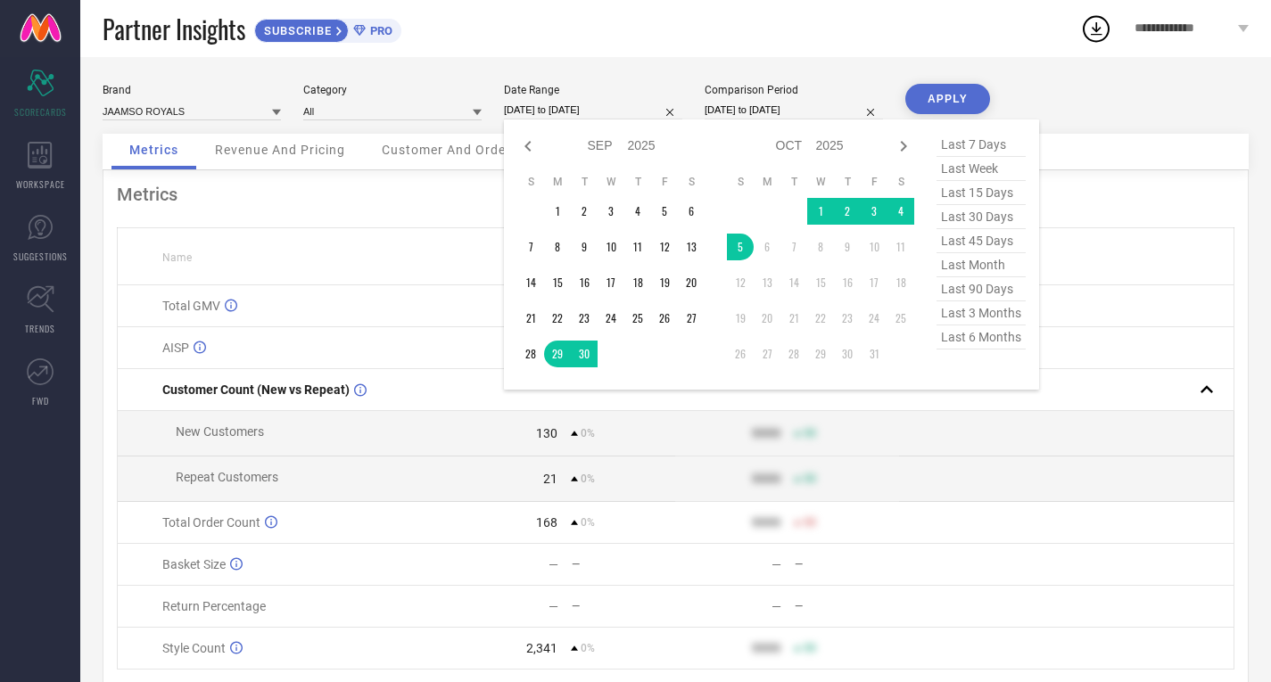
click at [962, 148] on span "last 7 days" at bounding box center [980, 145] width 89 height 24
type input "[DATE] to [DATE]"
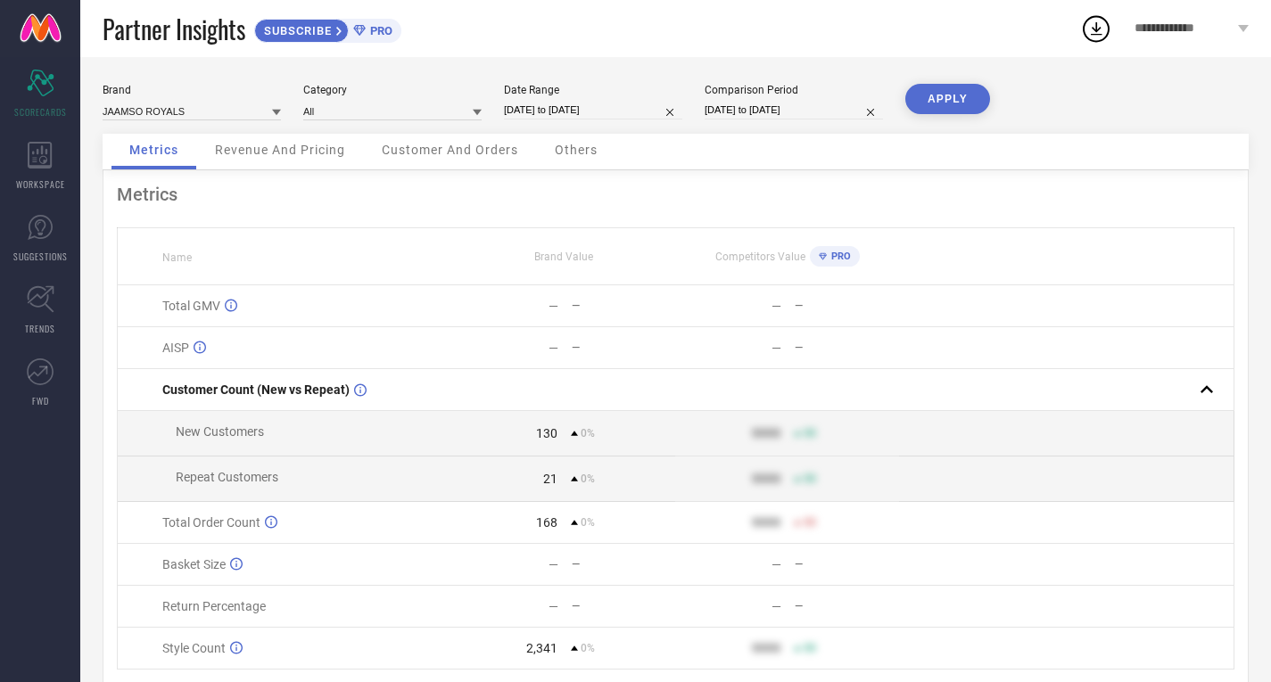
select select "8"
select select "2025"
select select "9"
select select "2025"
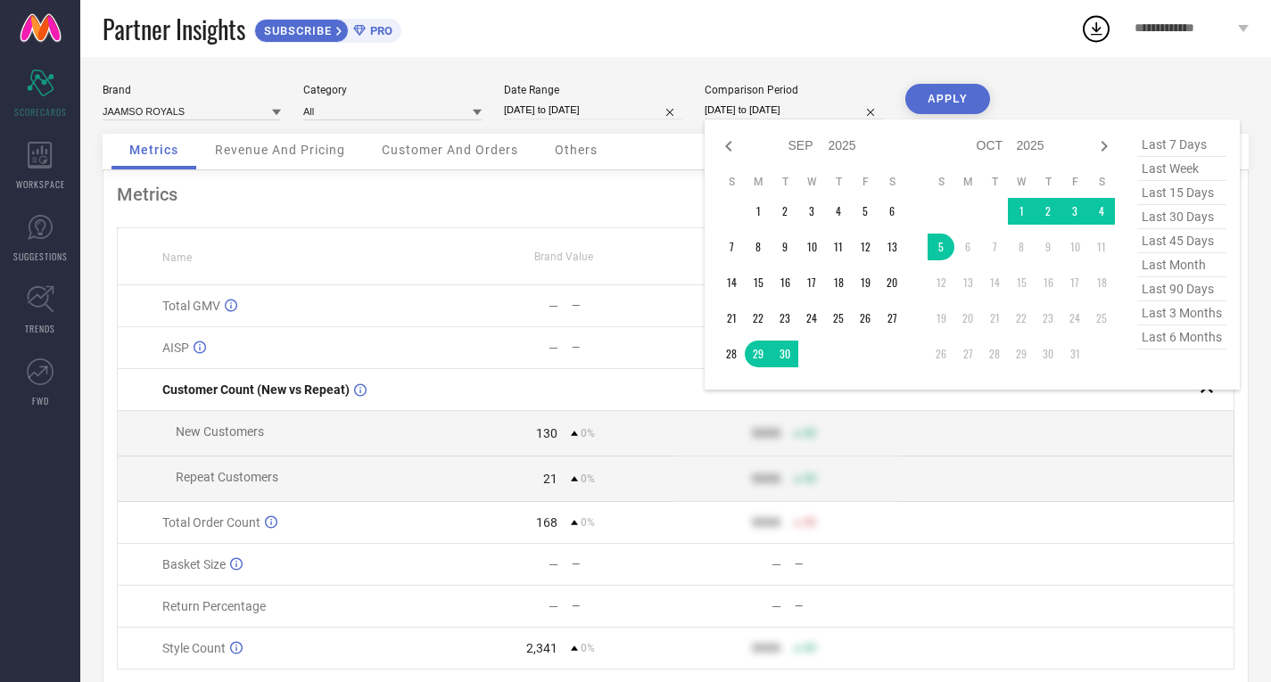
drag, startPoint x: 833, startPoint y: 114, endPoint x: 1048, endPoint y: 149, distance: 217.7
click at [833, 116] on input "[DATE] to [DATE]" at bounding box center [794, 110] width 178 height 19
click at [1152, 150] on span "last 7 days" at bounding box center [1181, 145] width 89 height 24
type input "[DATE] to [DATE]"
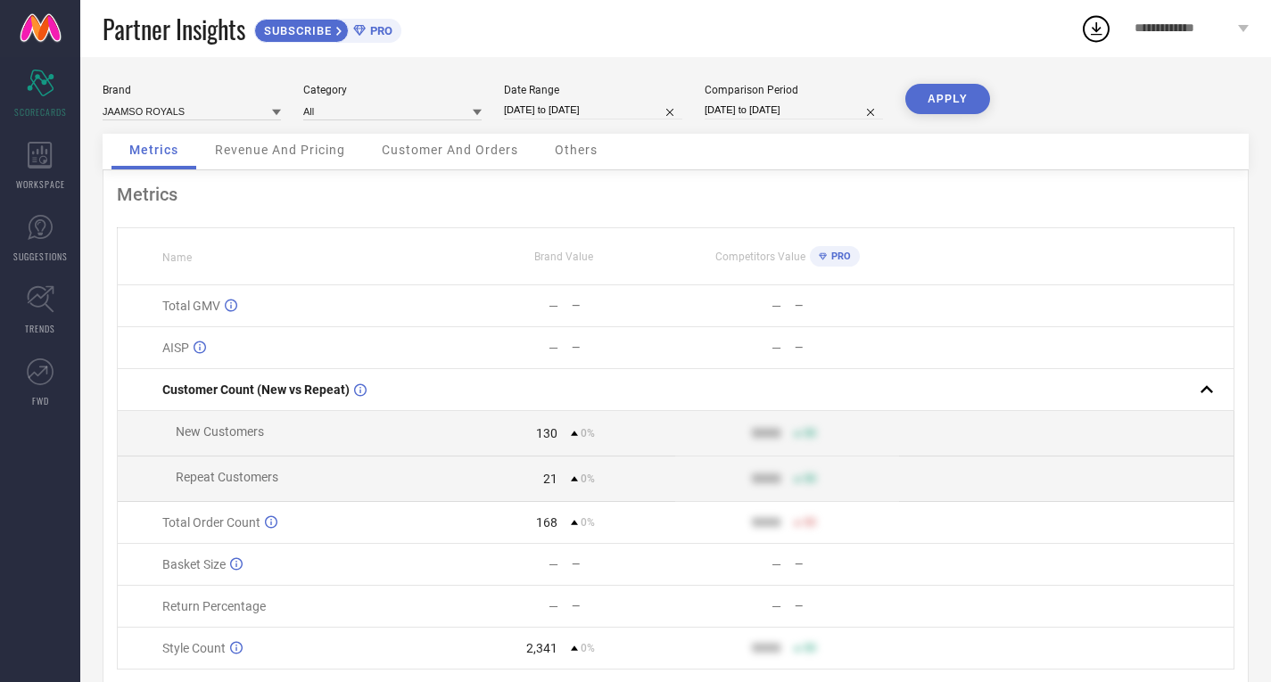
click at [929, 95] on button "APPLY" at bounding box center [947, 99] width 85 height 30
